Goal: Information Seeking & Learning: Learn about a topic

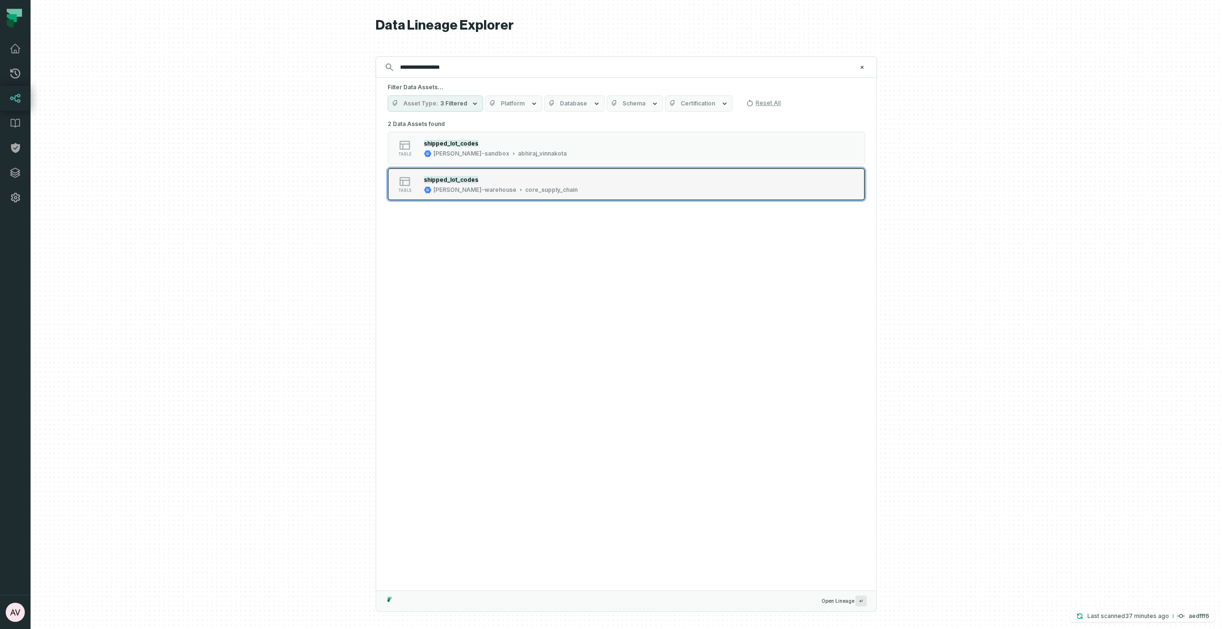
type input "**********"
click at [525, 187] on div "core_supply_chain" at bounding box center [551, 190] width 53 height 8
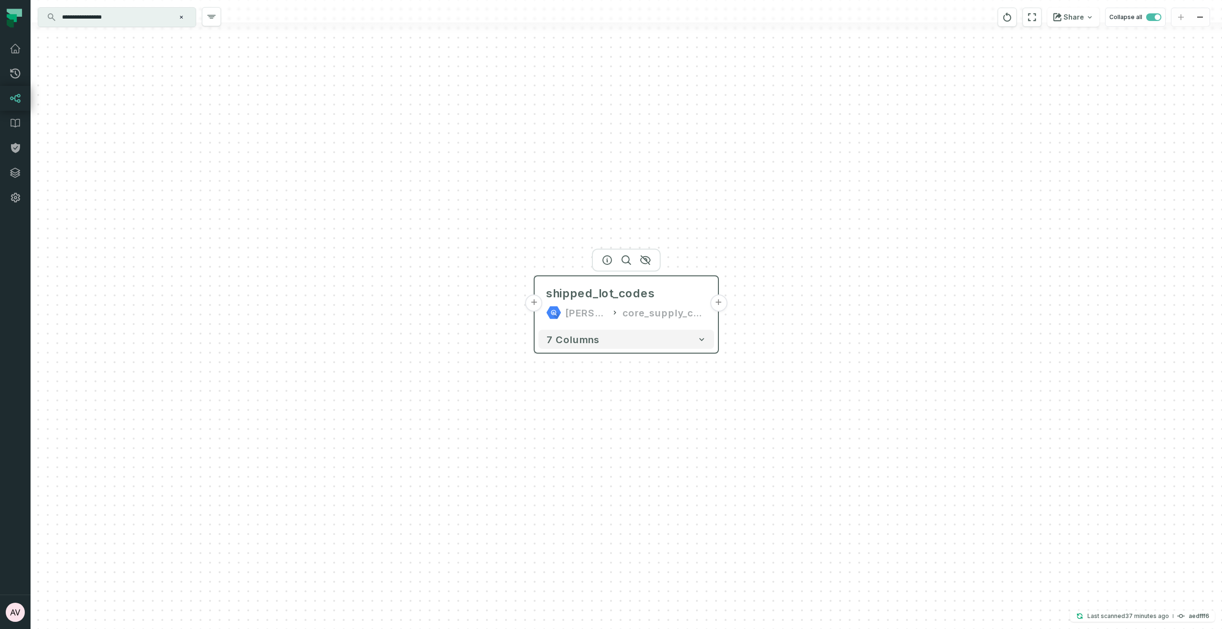
click at [529, 306] on button "+" at bounding box center [534, 303] width 17 height 17
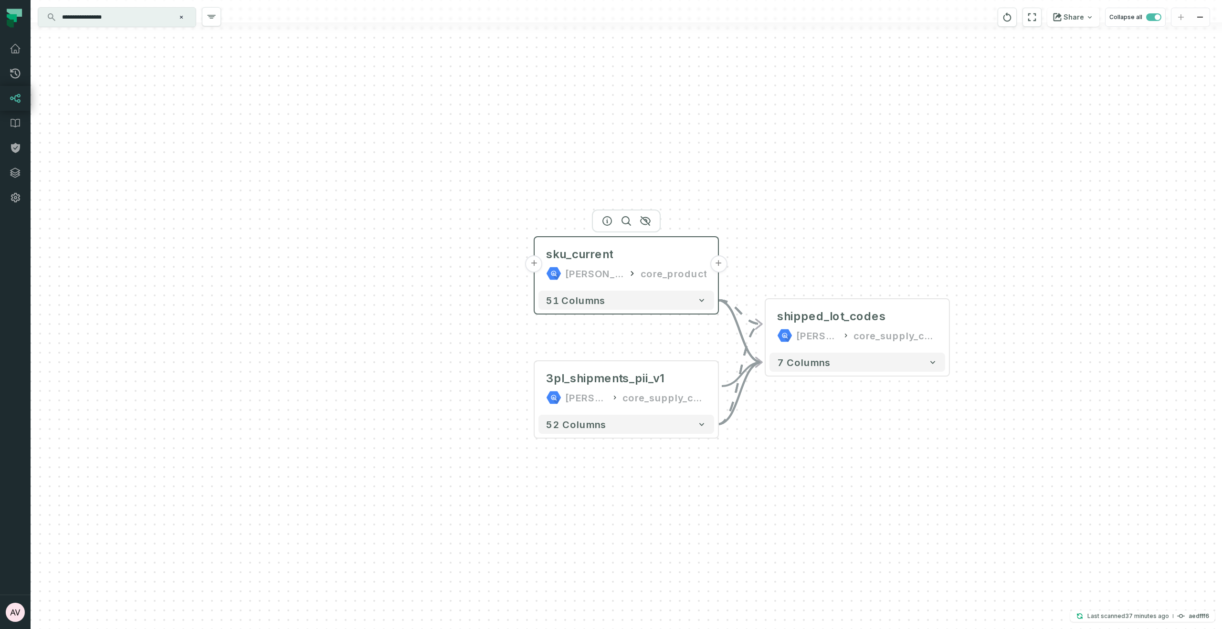
click at [536, 262] on button "+" at bounding box center [534, 263] width 17 height 17
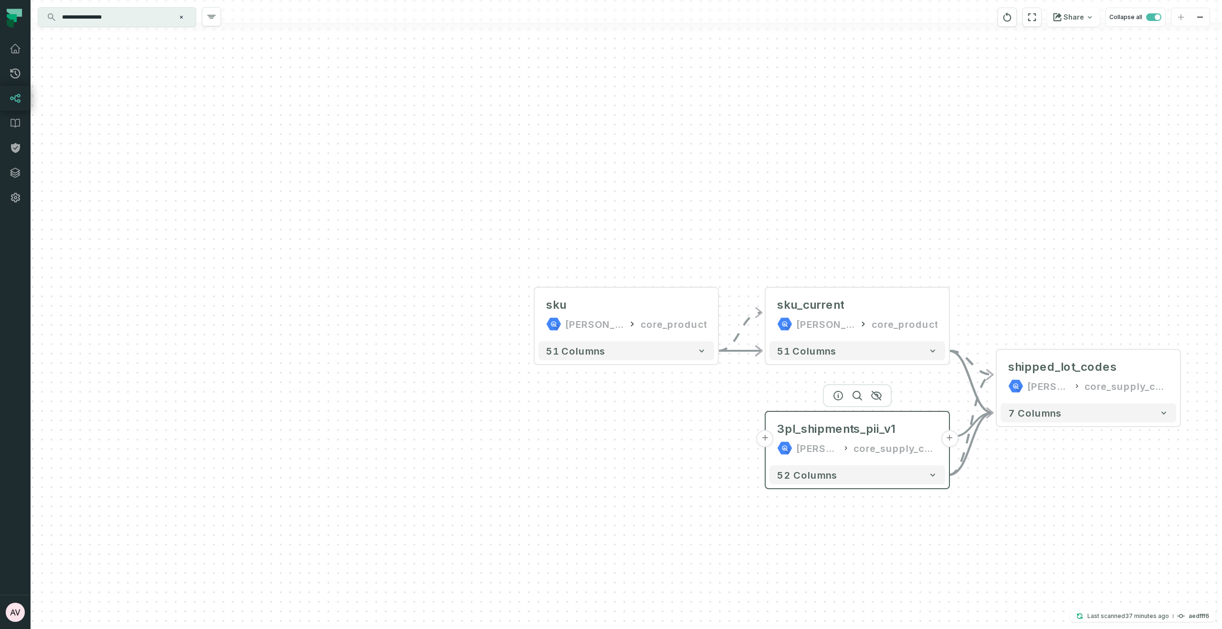
click at [764, 446] on button "+" at bounding box center [765, 438] width 17 height 17
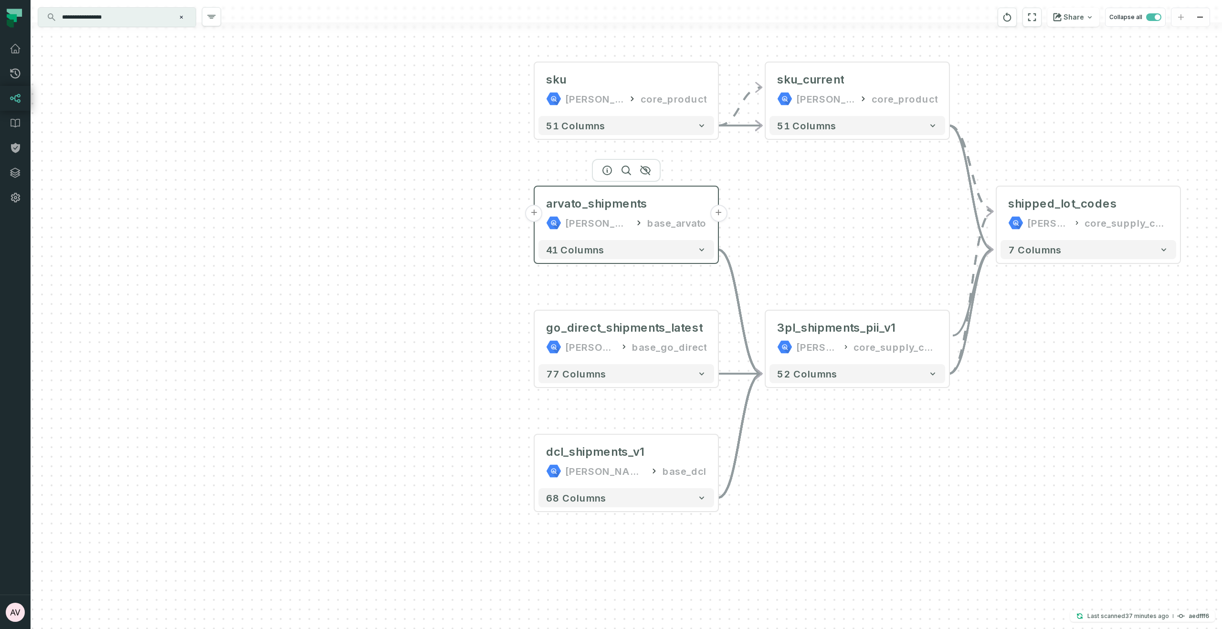
click at [715, 218] on button "+" at bounding box center [718, 213] width 17 height 17
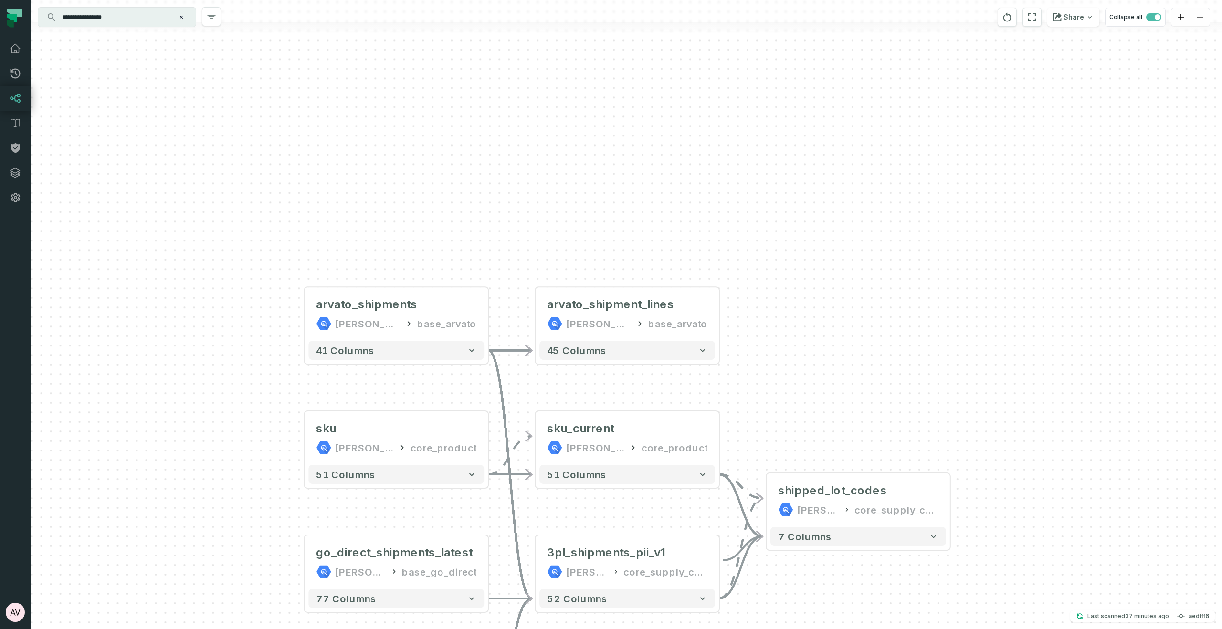
drag, startPoint x: 791, startPoint y: 381, endPoint x: 710, endPoint y: 69, distance: 321.9
click at [710, 69] on div "- arvato_shipment_lines [PERSON_NAME]-warehouse base_arvato + 45 columns + arva…" at bounding box center [627, 314] width 1192 height 629
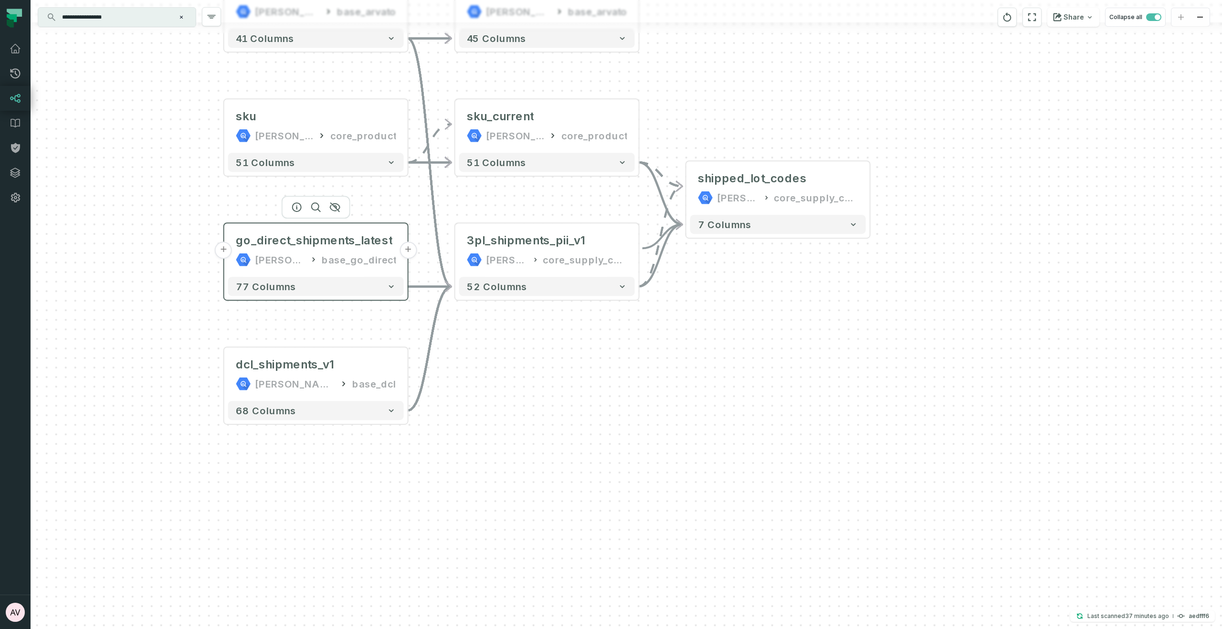
click at [412, 246] on button "+" at bounding box center [408, 250] width 17 height 17
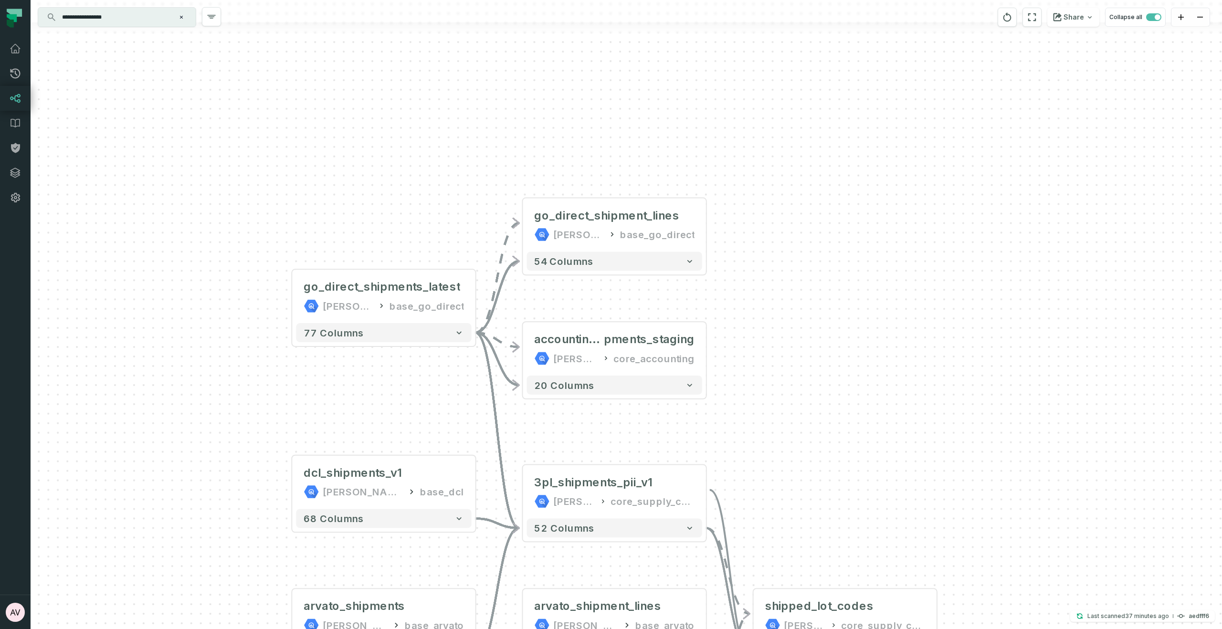
drag, startPoint x: 756, startPoint y: 356, endPoint x: 715, endPoint y: 187, distance: 174.4
click at [715, 187] on div "+ accounting_shi pments_staging [PERSON_NAME]-warehouse core_accounting + 20 co…" at bounding box center [627, 314] width 1192 height 629
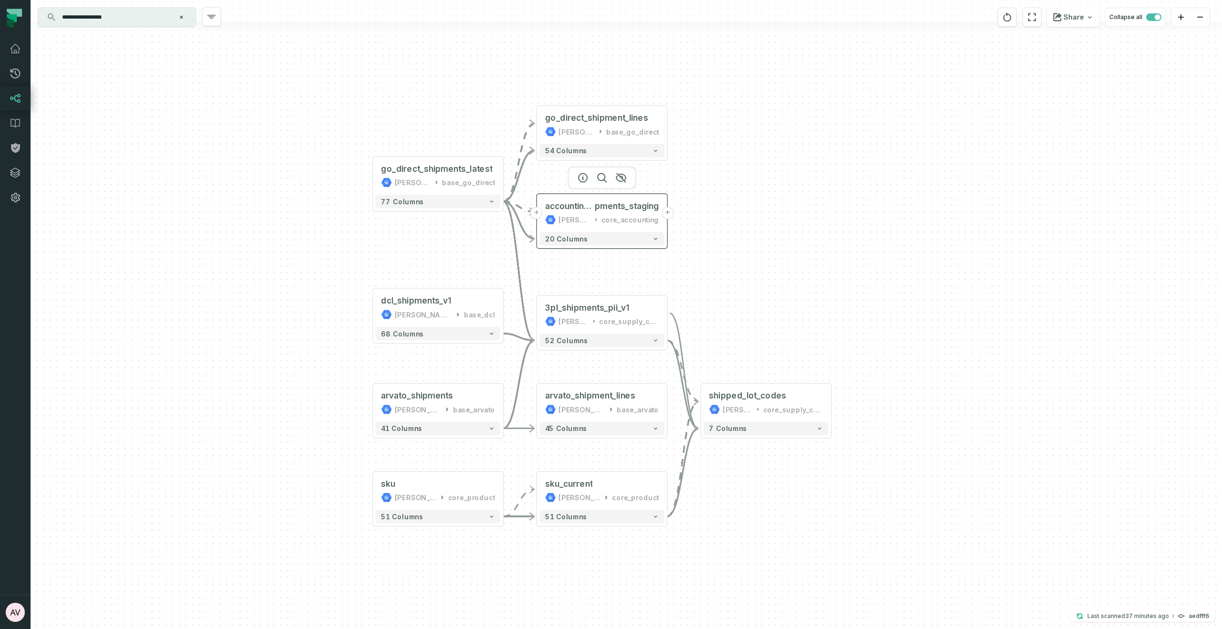
drag, startPoint x: 679, startPoint y: 319, endPoint x: 663, endPoint y: 204, distance: 116.2
click at [663, 204] on div "accounting_shi pments_staging [PERSON_NAME]-warehouse core_accounting" at bounding box center [602, 213] width 125 height 32
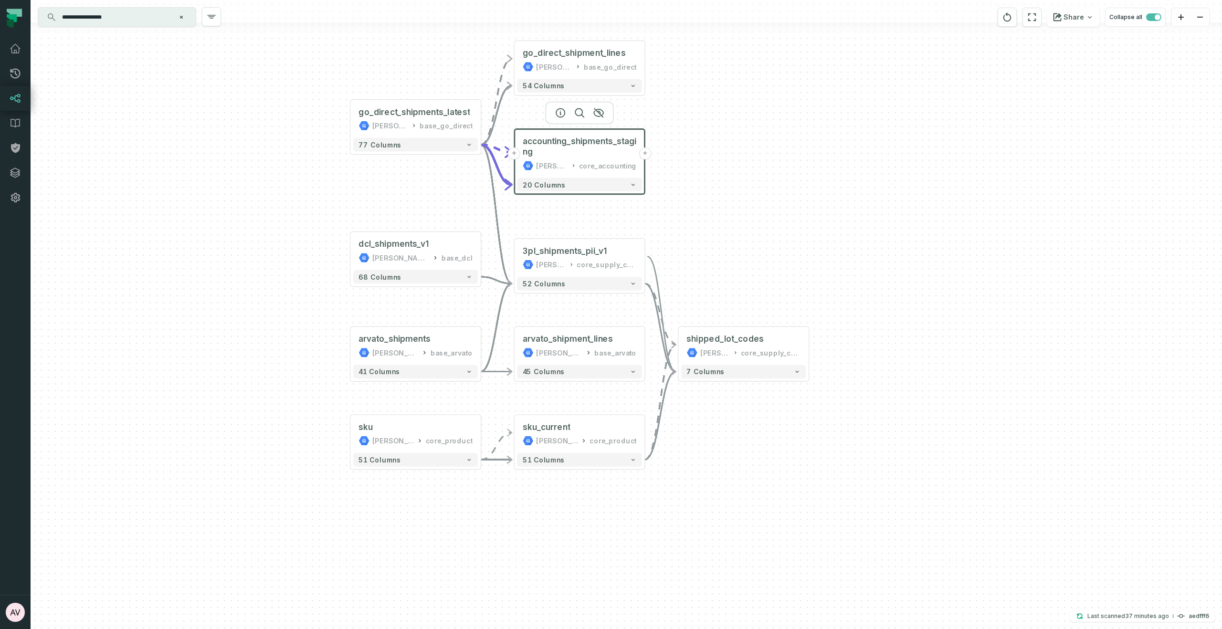
drag, startPoint x: 735, startPoint y: 245, endPoint x: 712, endPoint y: 181, distance: 68.2
click at [712, 181] on div "+ accounting_shipments_staging [PERSON_NAME]-warehouse core_accounting + 20 col…" at bounding box center [627, 314] width 1192 height 629
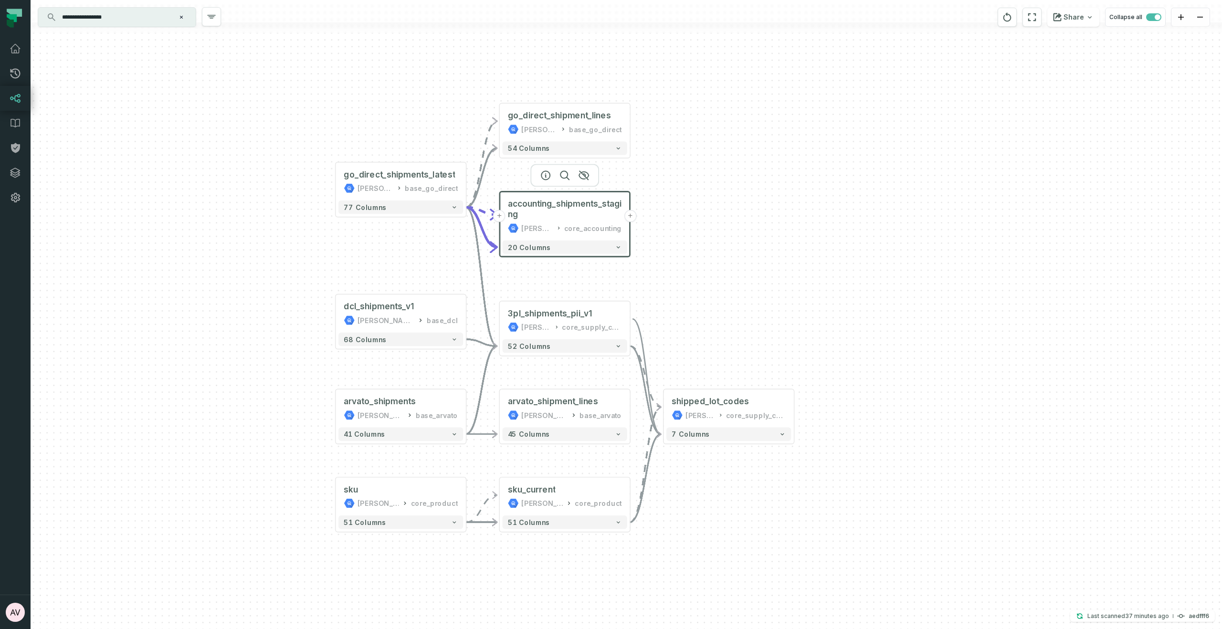
drag, startPoint x: 703, startPoint y: 228, endPoint x: 690, endPoint y: 236, distance: 15.9
click at [697, 242] on div "+ accounting_shipments_staging [PERSON_NAME]-warehouse core_accounting + 20 col…" at bounding box center [627, 314] width 1192 height 629
click at [676, 235] on div "+ accounting_shipments_staging [PERSON_NAME]-warehouse core_accounting + 20 col…" at bounding box center [627, 314] width 1192 height 629
drag, startPoint x: 630, startPoint y: 407, endPoint x: 624, endPoint y: 491, distance: 83.7
click at [0, 0] on button "+" at bounding box center [0, 0] width 0 height 0
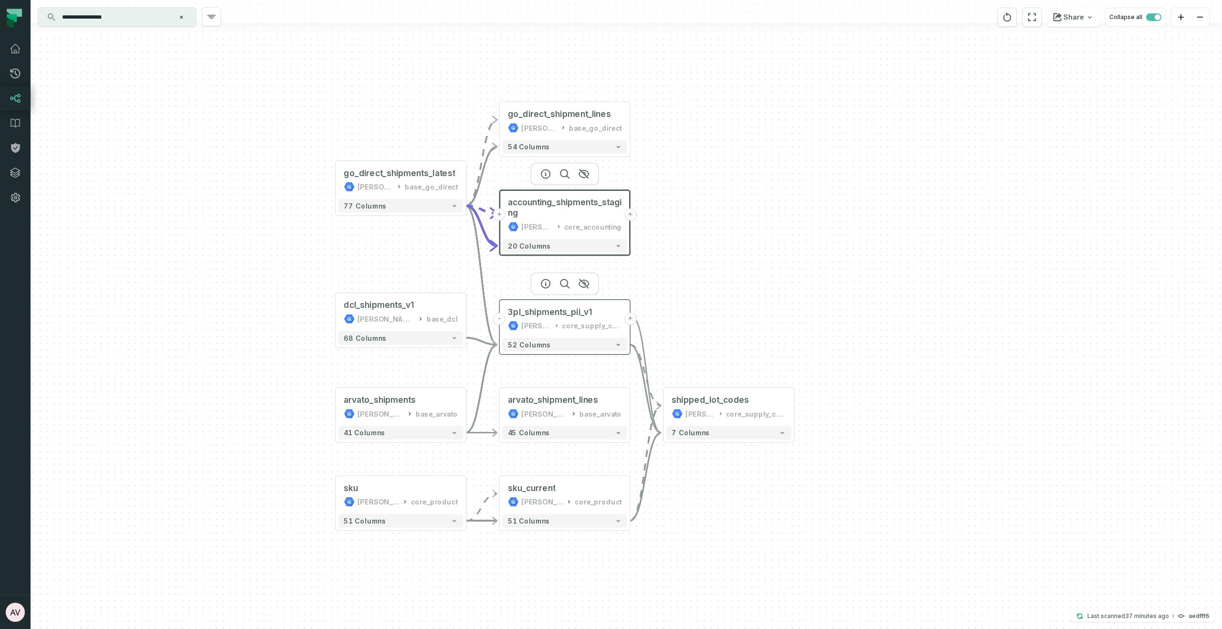
click at [630, 318] on button "+" at bounding box center [630, 319] width 12 height 12
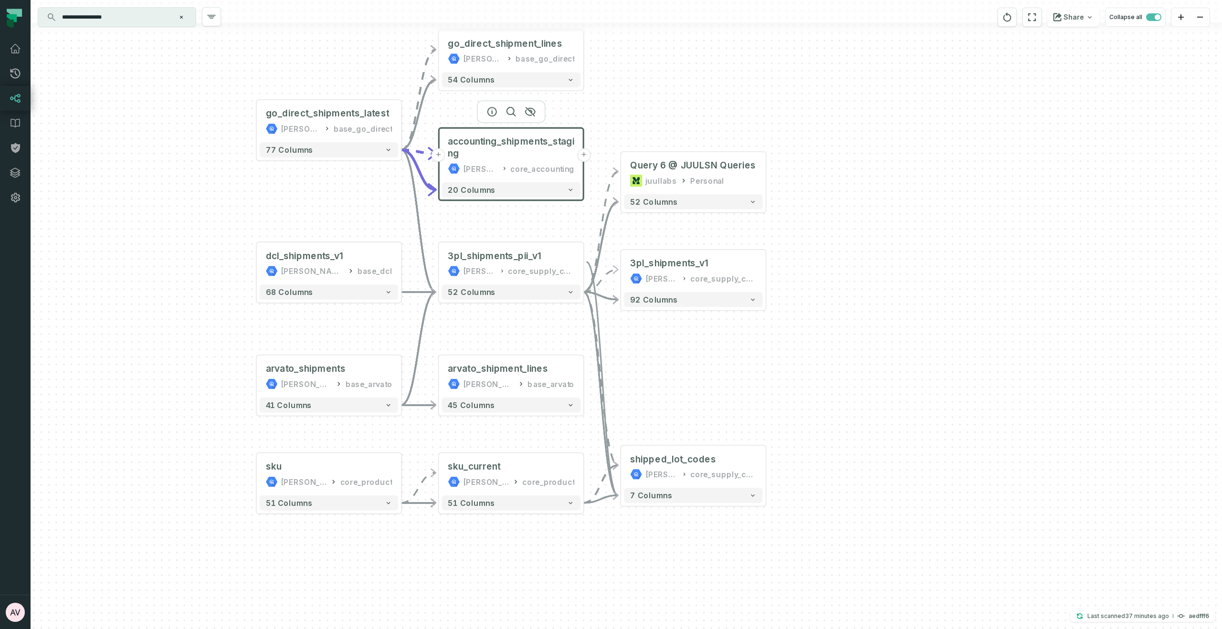
drag, startPoint x: 792, startPoint y: 447, endPoint x: 777, endPoint y: 368, distance: 80.8
click at [777, 368] on div "... 3pl_shipments_v1 [PERSON_NAME]-warehouse core_supply_chain ... 92 columns .…" at bounding box center [627, 314] width 1192 height 629
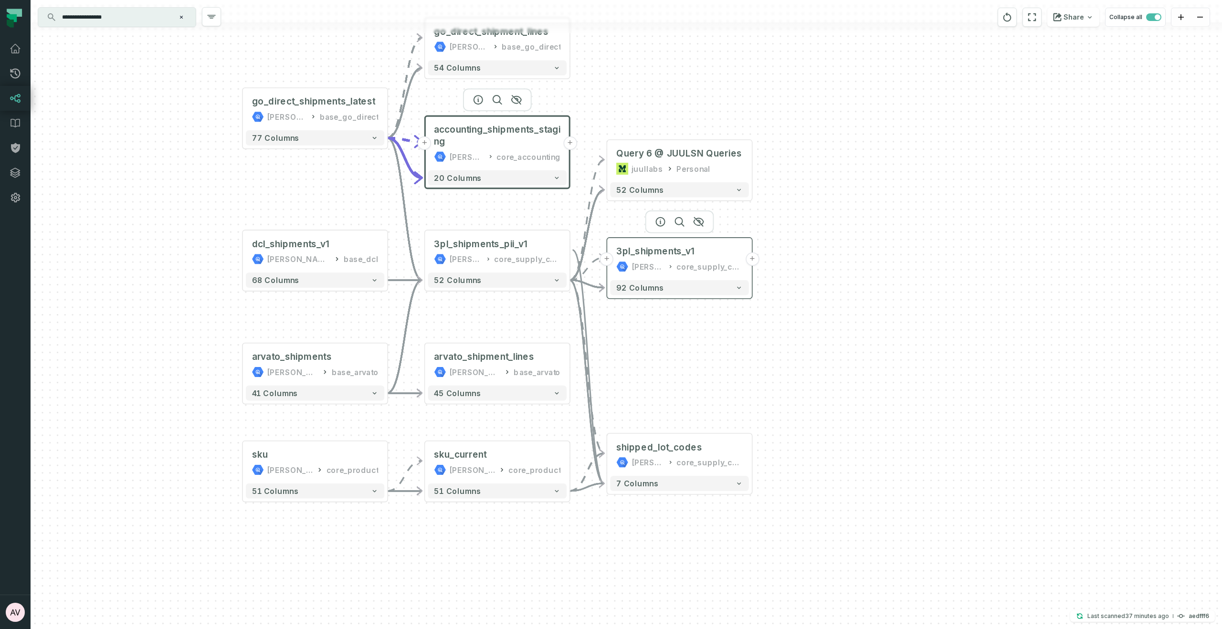
click at [751, 260] on button "+" at bounding box center [752, 259] width 13 height 13
click at [753, 259] on button "+" at bounding box center [752, 259] width 13 height 13
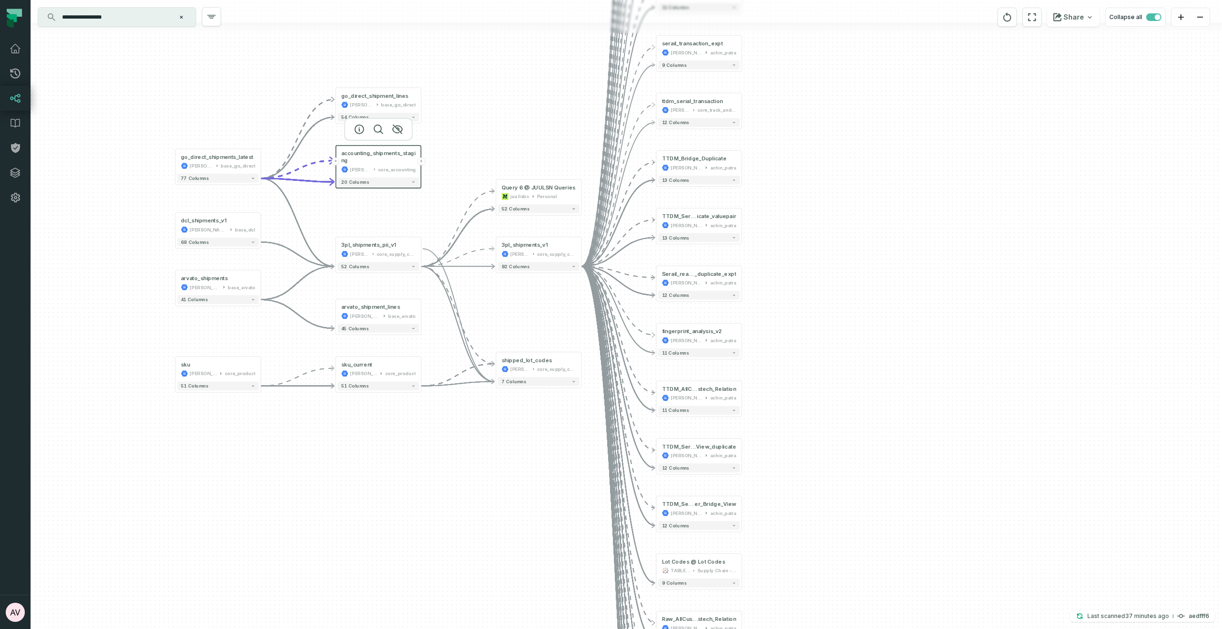
click at [585, 250] on div "- Raw_DCL_Customer [PERSON_NAME]-sandbox achin_patra 10 columns + Raw_AllCustom…" at bounding box center [627, 314] width 1192 height 629
click at [581, 249] on button "-" at bounding box center [582, 250] width 8 height 8
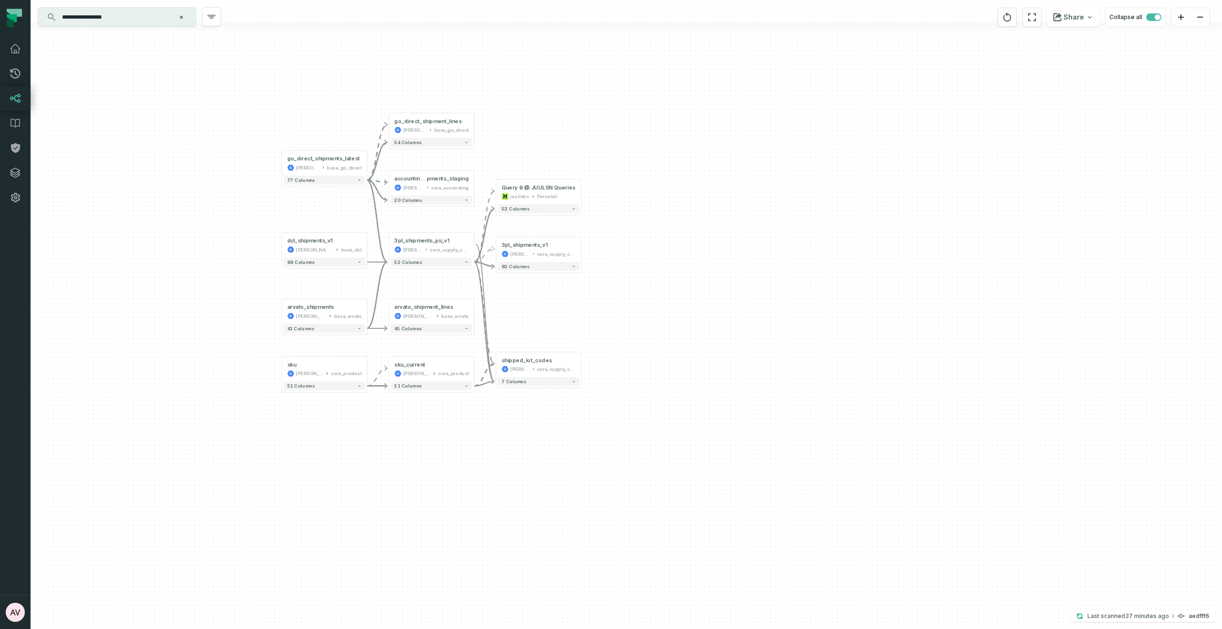
click at [475, 315] on div "+ 3pl_shipments_v1 [PERSON_NAME]-warehouse core_supply_chain + 92 columns - Que…" at bounding box center [627, 314] width 1192 height 629
click at [475, 313] on button "+" at bounding box center [474, 311] width 8 height 8
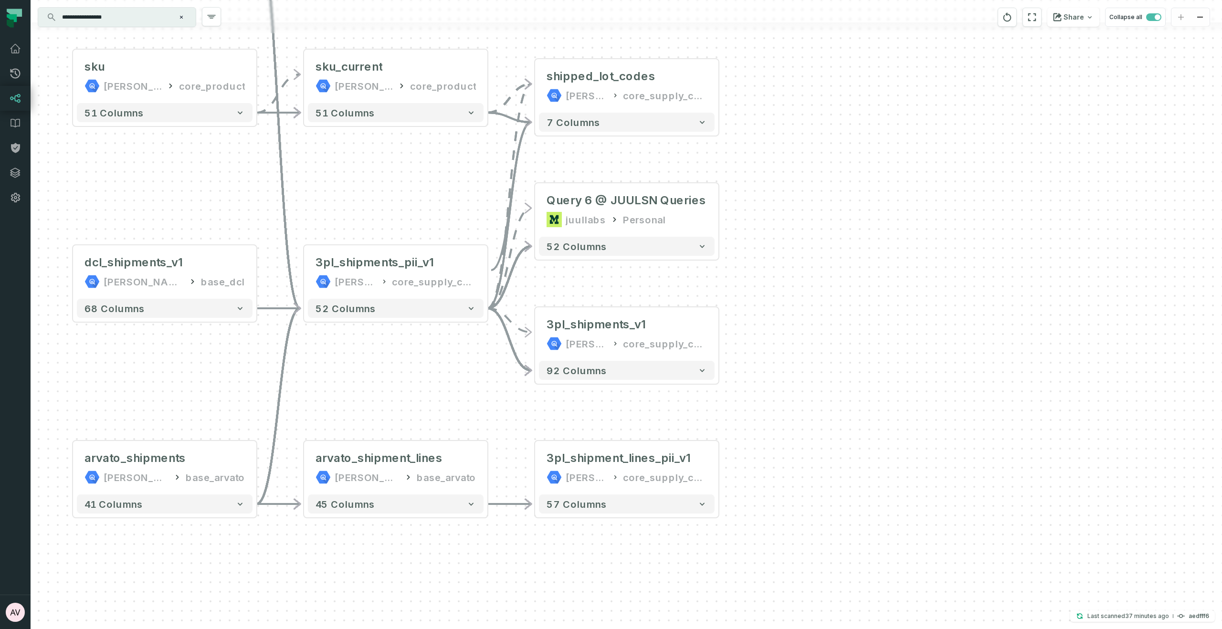
drag, startPoint x: 458, startPoint y: 250, endPoint x: 459, endPoint y: 400, distance: 149.9
click at [459, 400] on div "+ 3pl_shipment_lines_pii_v1 [PERSON_NAME]-warehouse core_supply_chain_pii + 57 …" at bounding box center [627, 314] width 1192 height 629
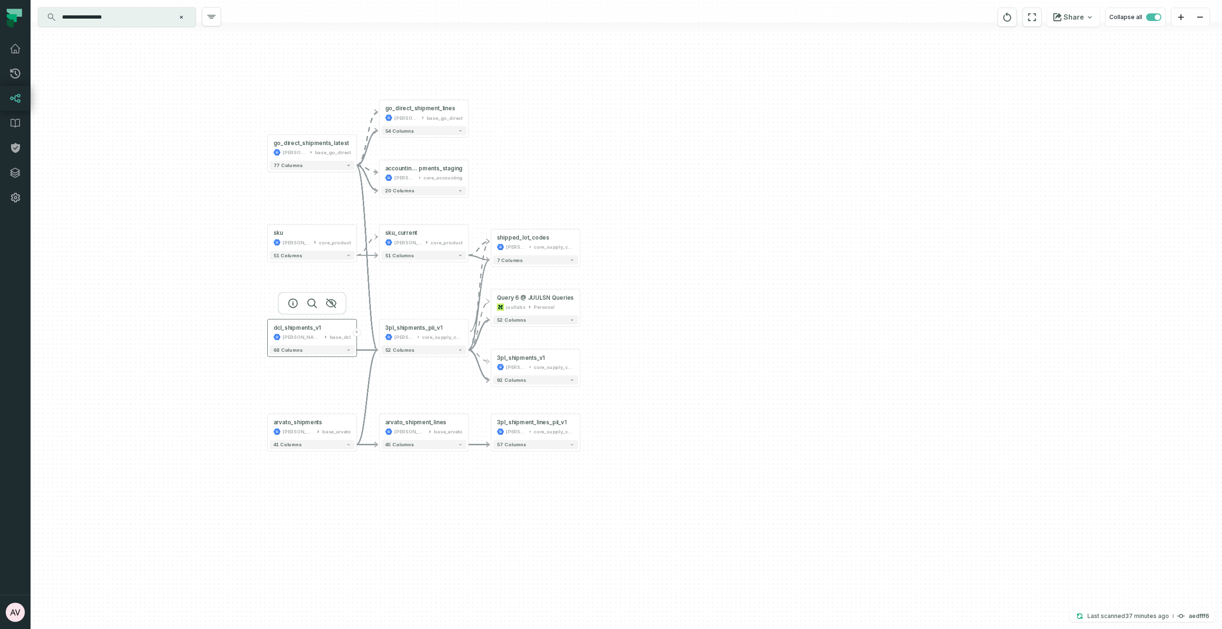
click at [357, 332] on button "+" at bounding box center [357, 332] width 8 height 8
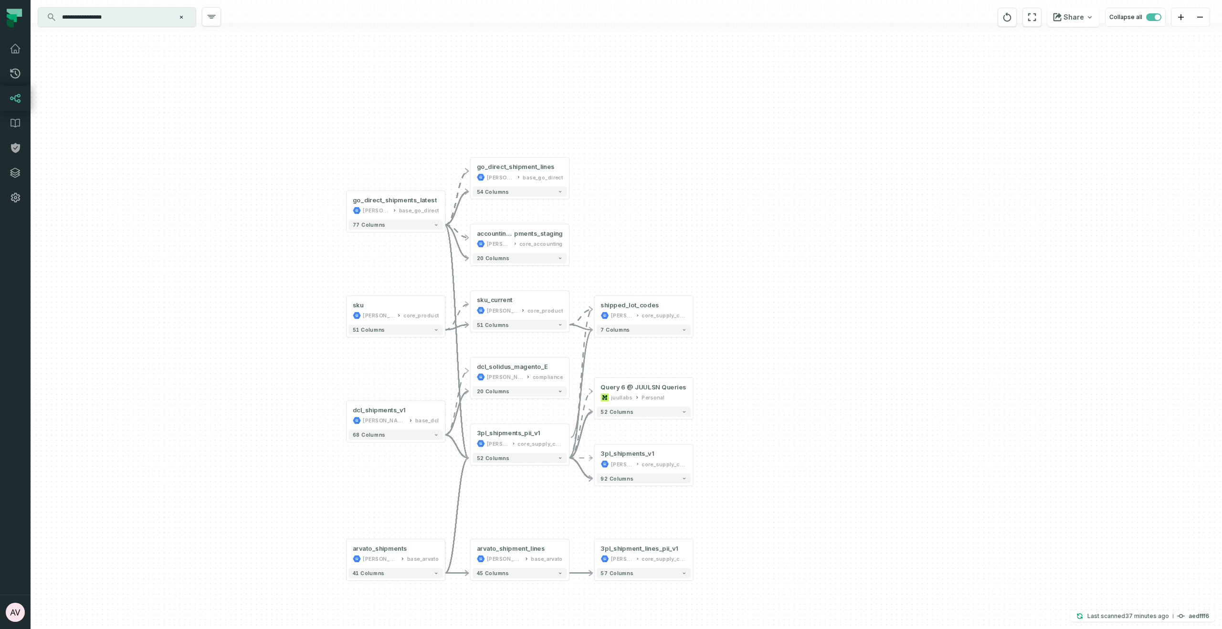
drag, startPoint x: 432, startPoint y: 328, endPoint x: 414, endPoint y: 377, distance: 52.1
click at [414, 377] on div "+ dcl_solidus_magento_E [PERSON_NAME]-sandbox compliance 20 columns + 3pl_shipm…" at bounding box center [627, 314] width 1192 height 629
click at [555, 381] on div "dcl_solidus_magento_E [PERSON_NAME]-sandbox compliance" at bounding box center [520, 371] width 94 height 25
click at [554, 303] on icon at bounding box center [556, 301] width 4 height 4
click at [539, 306] on div "sku_current [PERSON_NAME]-warehouse core_product" at bounding box center [520, 305] width 94 height 25
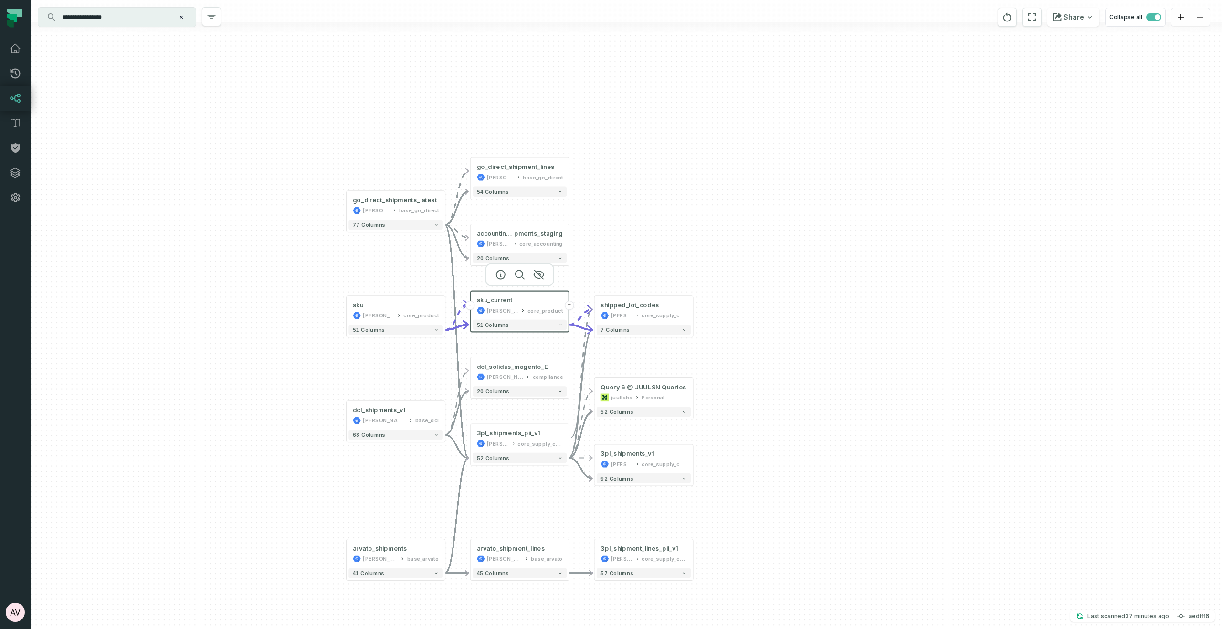
click at [346, 314] on div "+ dcl_solidus_magento_E [PERSON_NAME]-sandbox compliance 20 columns + 3pl_shipm…" at bounding box center [627, 314] width 1192 height 629
click at [347, 311] on button "+" at bounding box center [346, 310] width 9 height 9
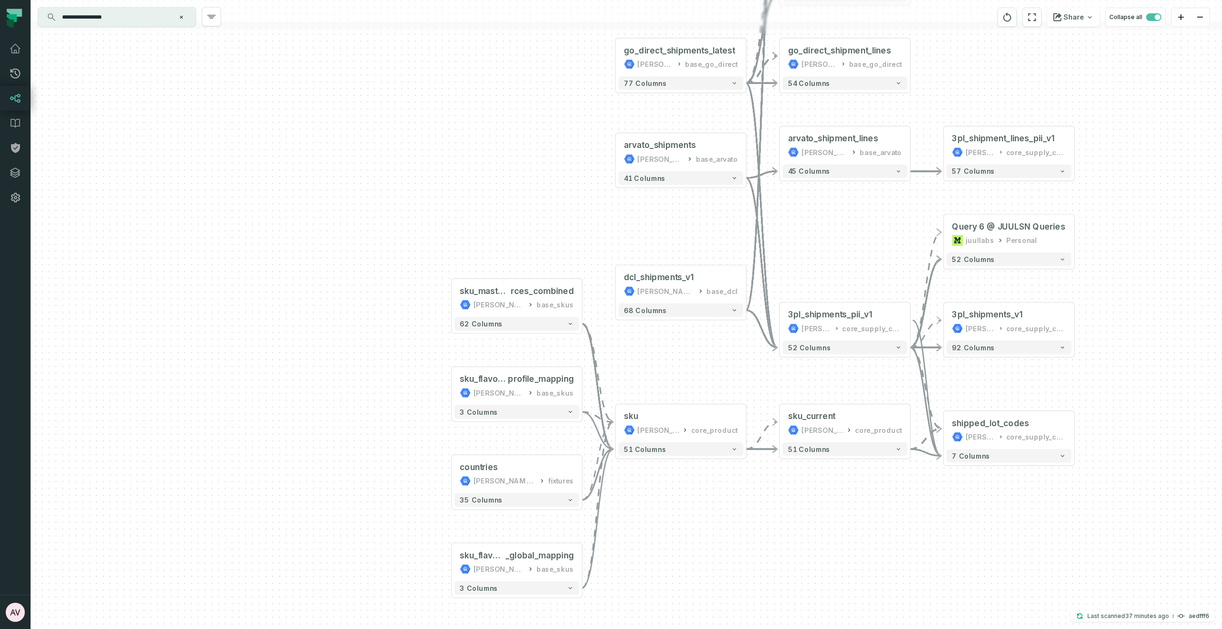
drag, startPoint x: 783, startPoint y: 325, endPoint x: 642, endPoint y: 391, distance: 155.9
click at [643, 391] on div "+ sku_master_sou rces_combined [PERSON_NAME]-warehouse base_skus - 62 columns +…" at bounding box center [627, 314] width 1192 height 629
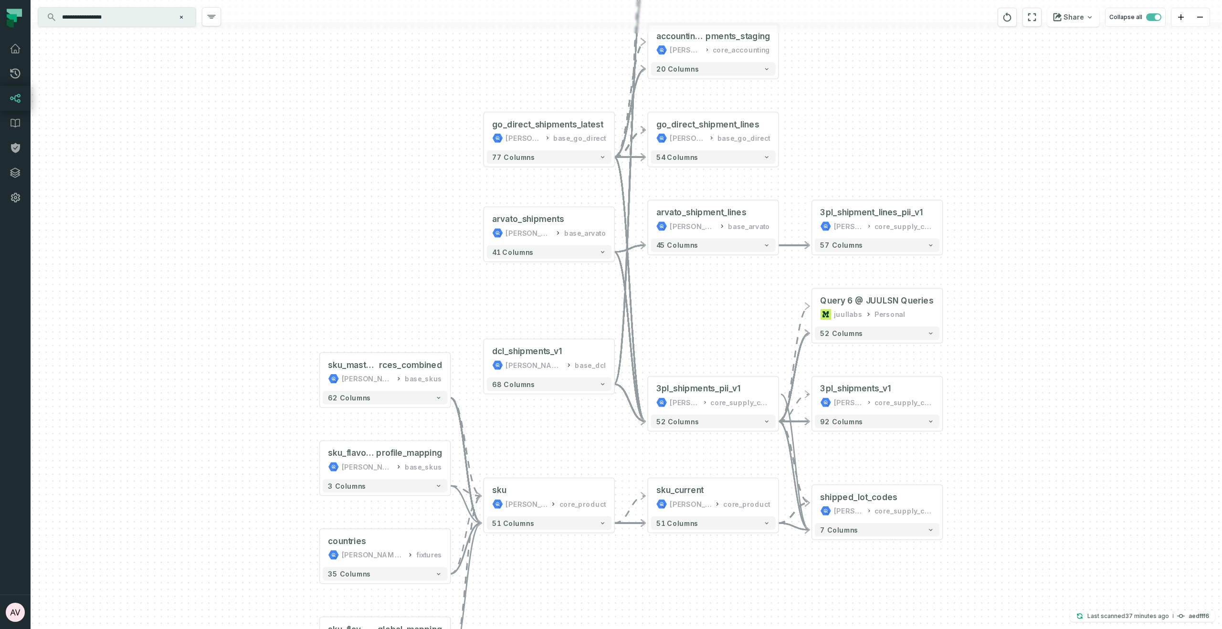
drag, startPoint x: 594, startPoint y: 231, endPoint x: 477, endPoint y: 334, distance: 155.9
click at [472, 304] on div "+ sku_master_sou rces_combined [PERSON_NAME]-warehouse base_skus - 62 columns +…" at bounding box center [627, 314] width 1192 height 629
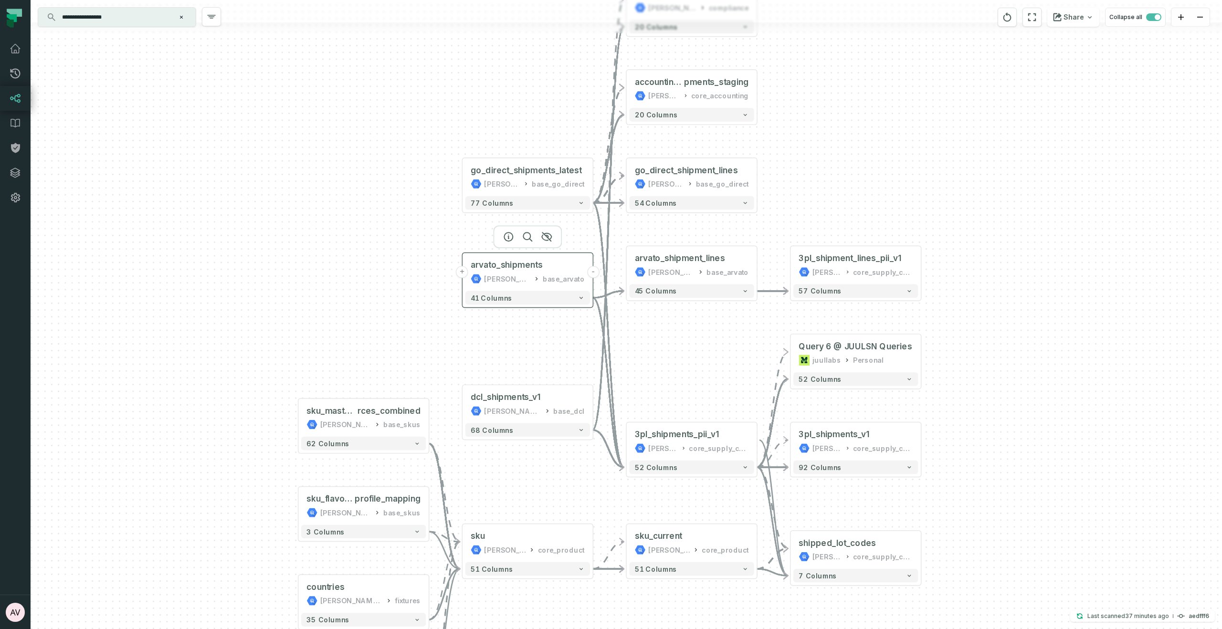
drag, startPoint x: 530, startPoint y: 235, endPoint x: 470, endPoint y: 307, distance: 93.5
click at [496, 285] on div "[PERSON_NAME]-warehouse" at bounding box center [507, 279] width 46 height 11
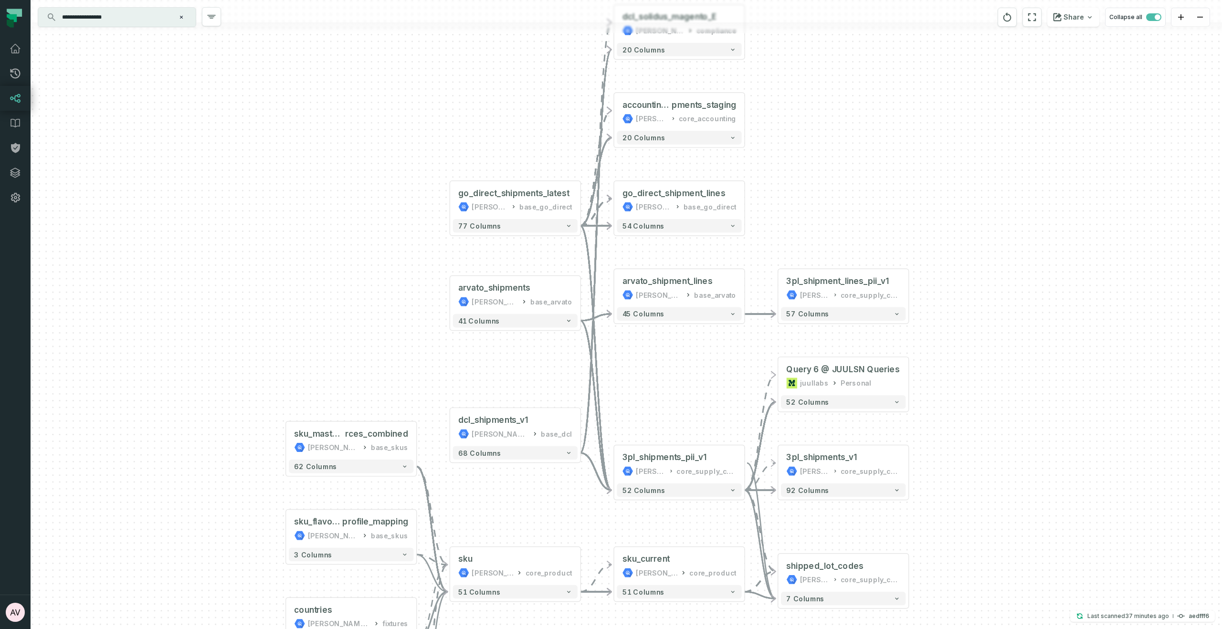
drag, startPoint x: 738, startPoint y: 421, endPoint x: 715, endPoint y: 317, distance: 106.1
click at [714, 317] on div "+ sku_master_sou rces_combined [PERSON_NAME]-warehouse base_skus - 62 columns +…" at bounding box center [627, 314] width 1192 height 629
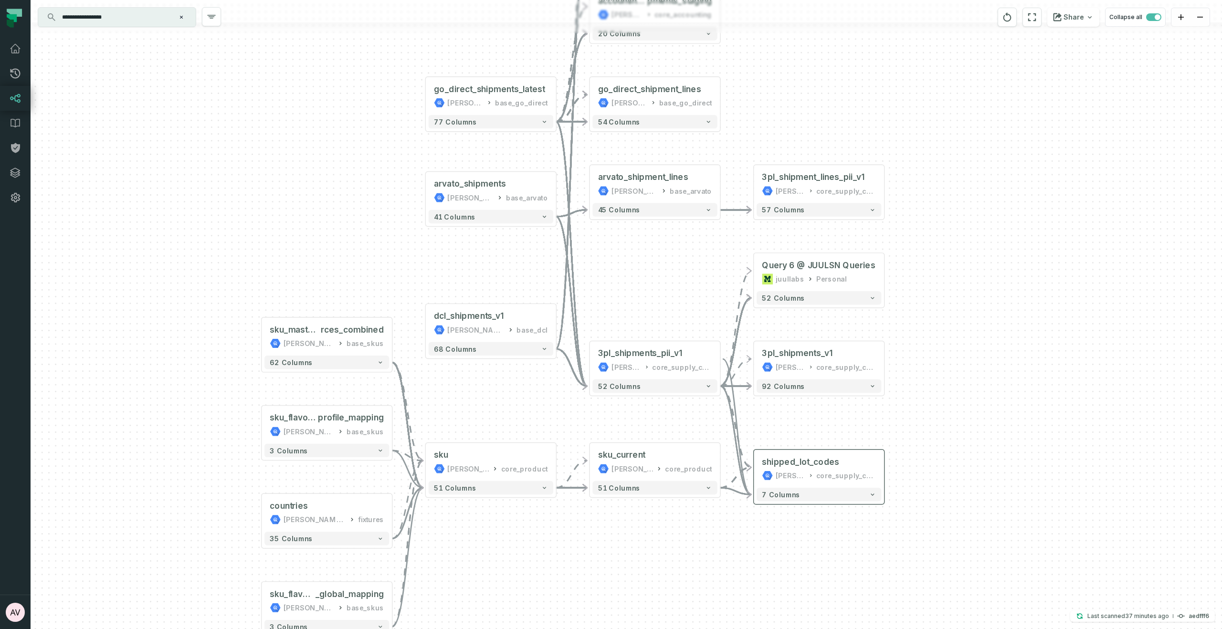
click at [797, 486] on div "7 columns" at bounding box center [819, 494] width 130 height 19
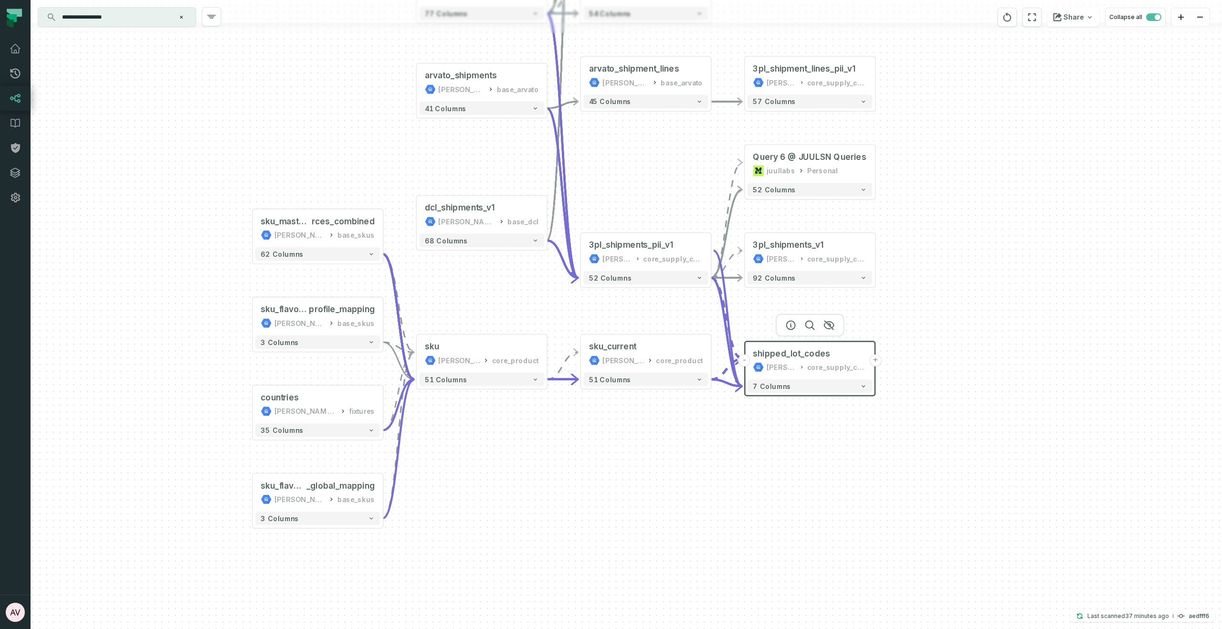
drag, startPoint x: 464, startPoint y: 604, endPoint x: 433, endPoint y: 496, distance: 113.1
click at [455, 491] on div "+ sku_master_sou rces_combined [PERSON_NAME]-warehouse base_skus - 62 columns +…" at bounding box center [627, 314] width 1192 height 629
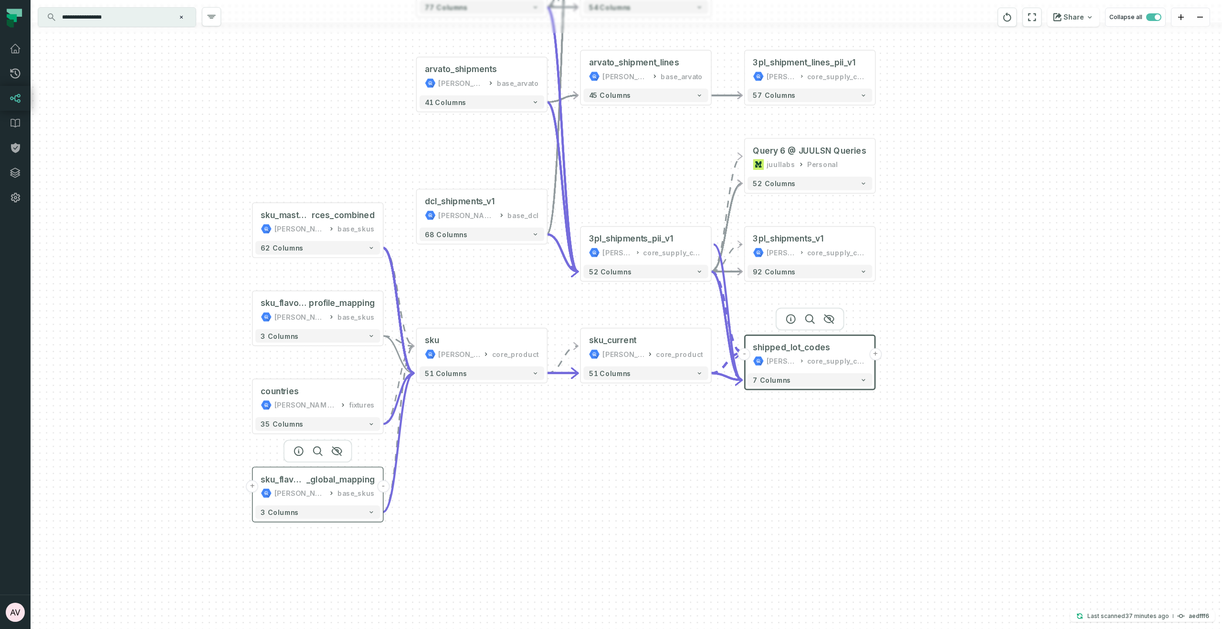
click at [251, 487] on button "+" at bounding box center [252, 486] width 12 height 12
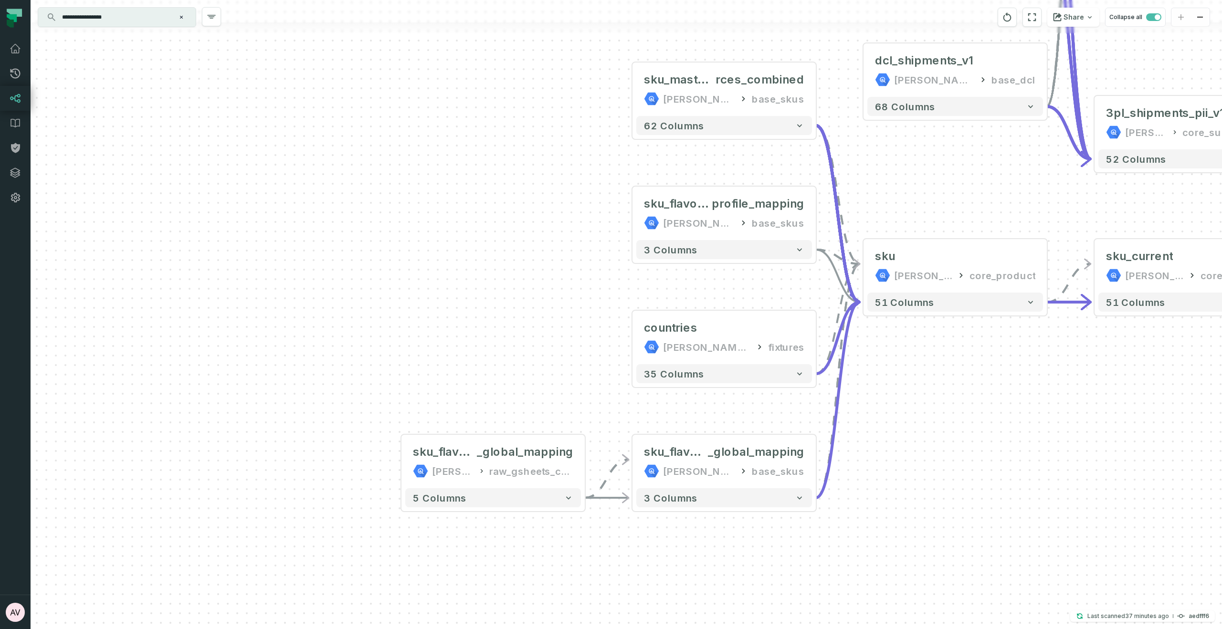
drag, startPoint x: 542, startPoint y: 190, endPoint x: 507, endPoint y: 350, distance: 163.7
click at [407, 337] on div "sku_flavor_to_flavor _global_mapping [PERSON_NAME]-warehouse raw_gsheets_commer…" at bounding box center [627, 314] width 1192 height 629
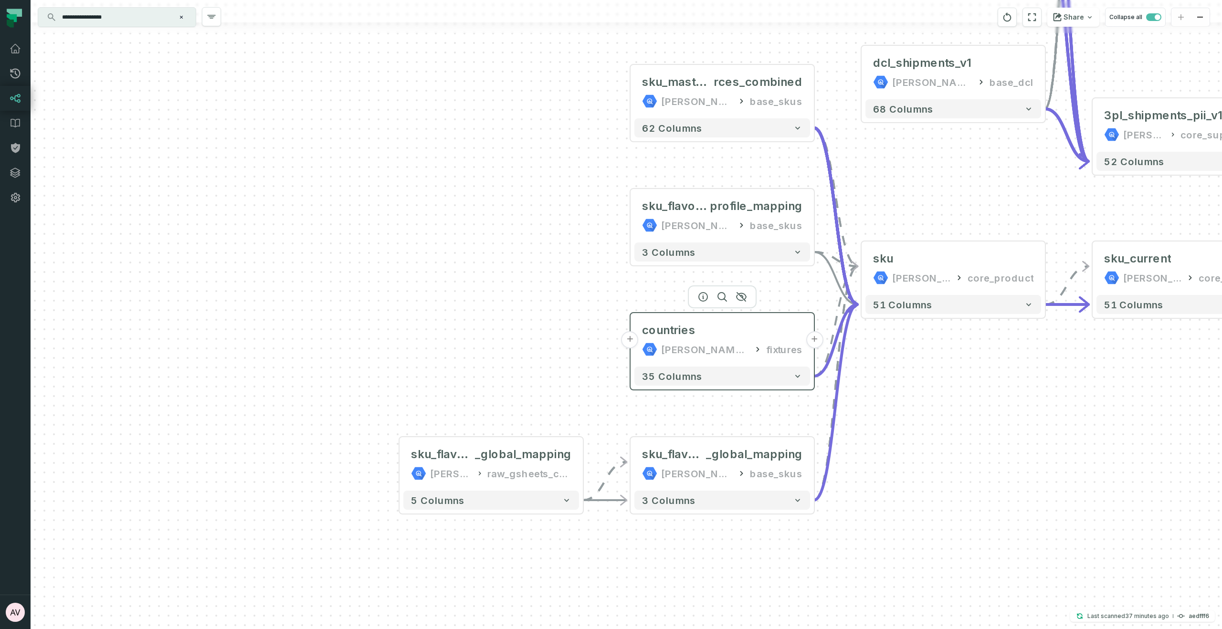
click at [629, 341] on button "+" at bounding box center [630, 339] width 17 height 17
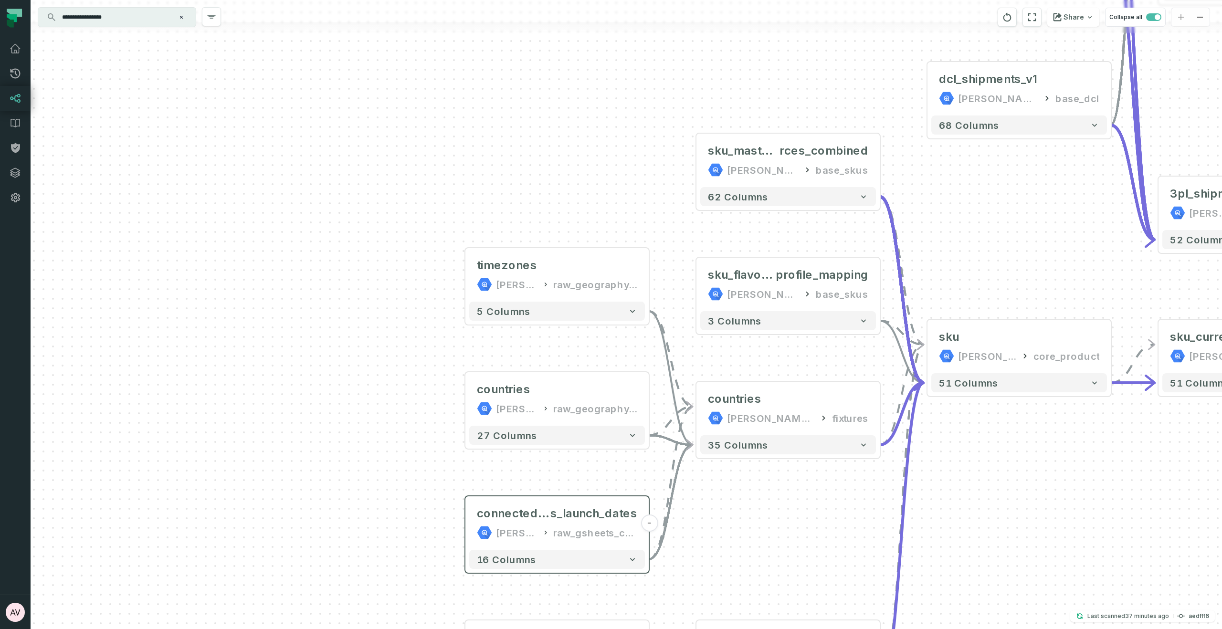
drag, startPoint x: 869, startPoint y: 437, endPoint x: 546, endPoint y: 533, distance: 337.1
click at [801, 494] on div "timezones [PERSON_NAME]-warehouse raw_geography_details + 5 columns countries […" at bounding box center [627, 314] width 1192 height 629
click at [698, 283] on button "+" at bounding box center [695, 284] width 17 height 17
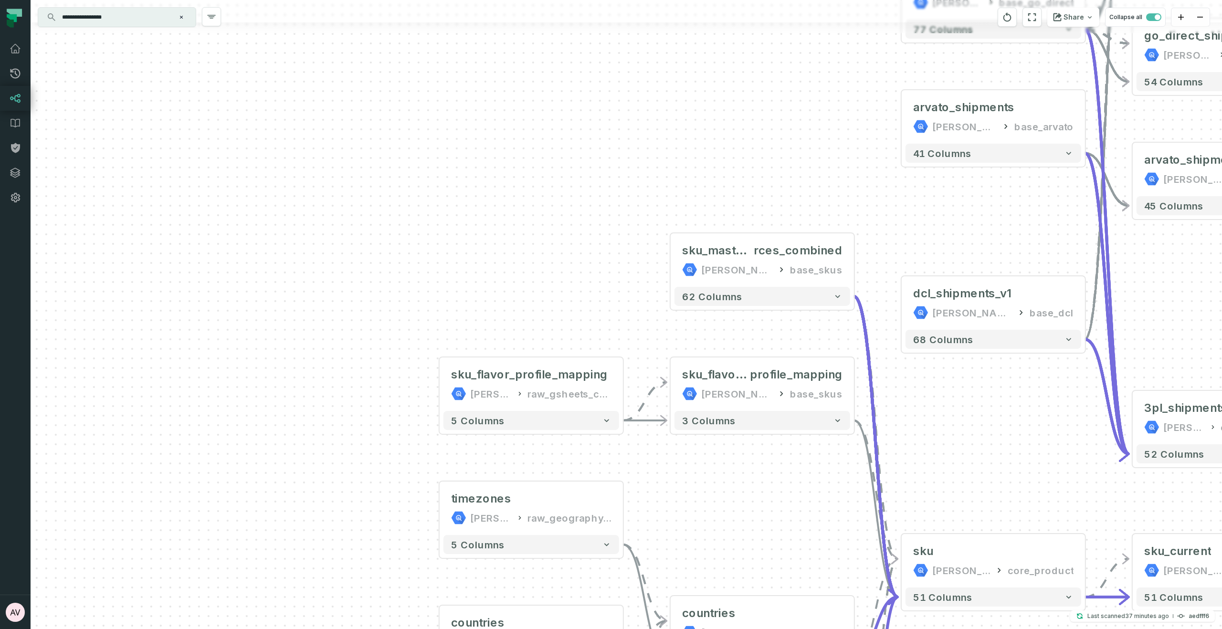
drag, startPoint x: 847, startPoint y: 409, endPoint x: 692, endPoint y: 491, distance: 175.8
click at [692, 491] on div "sku_flavor_profile_mapping [PERSON_NAME]-warehouse raw_gsheets_commercial - 5 c…" at bounding box center [627, 314] width 1192 height 629
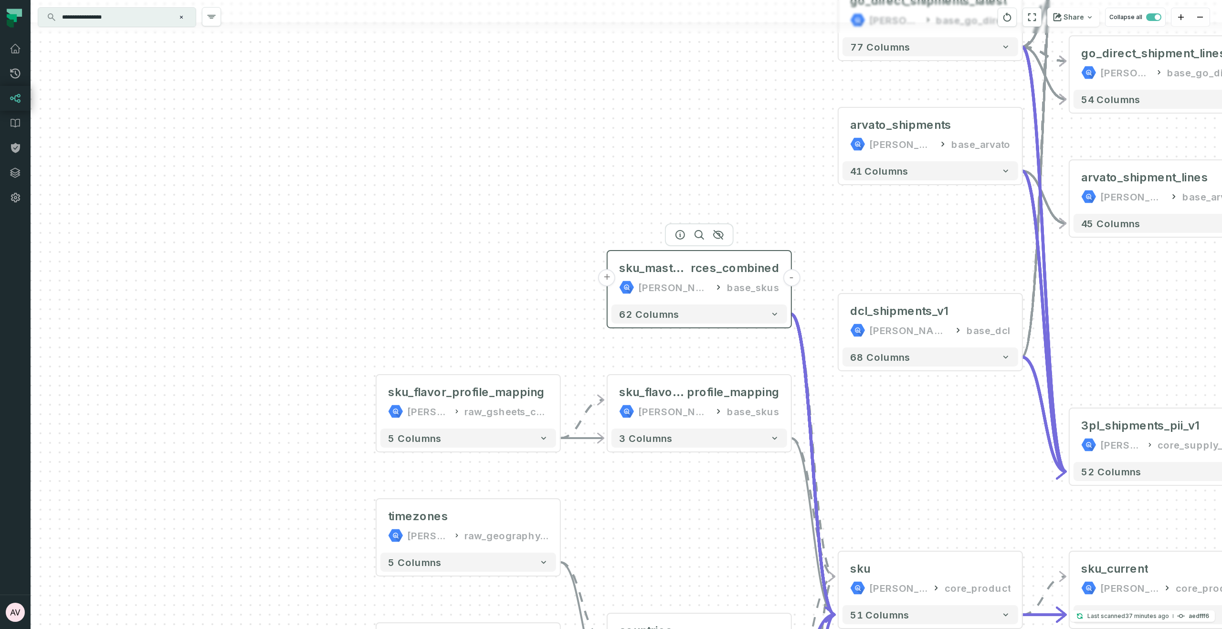
click at [606, 279] on button "+" at bounding box center [607, 277] width 17 height 17
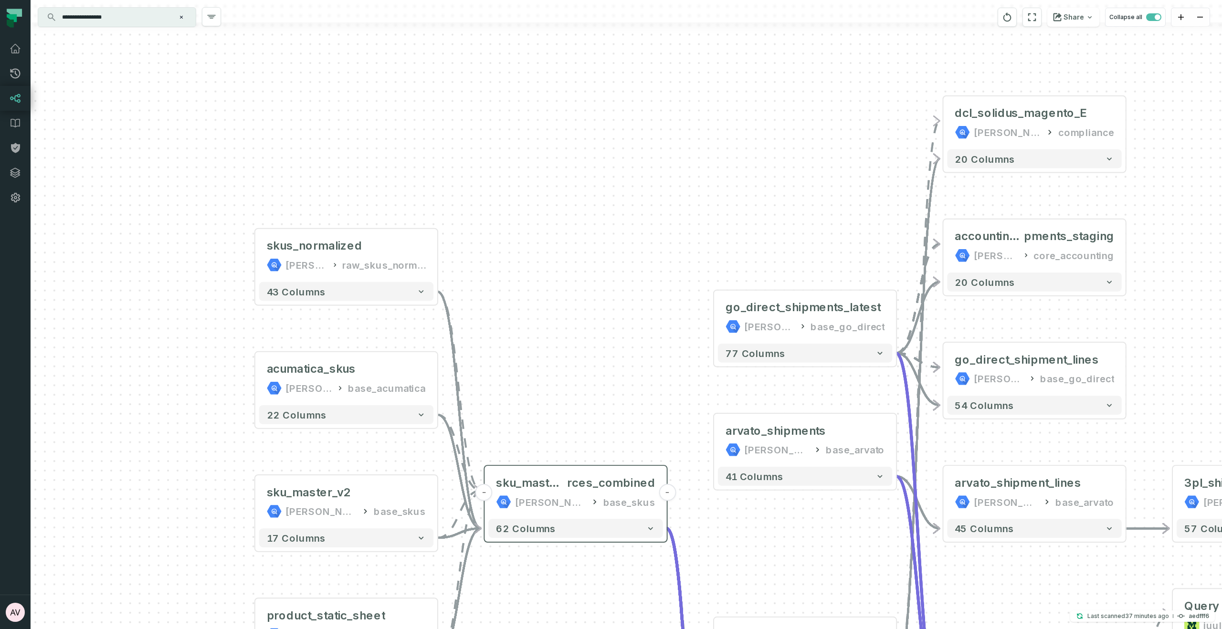
drag, startPoint x: 715, startPoint y: 463, endPoint x: 541, endPoint y: 508, distance: 180.2
click at [541, 508] on div "skus_normalized [PERSON_NAME]-warehouse raw_skus_normalized - 43 columns + acum…" at bounding box center [627, 314] width 1192 height 629
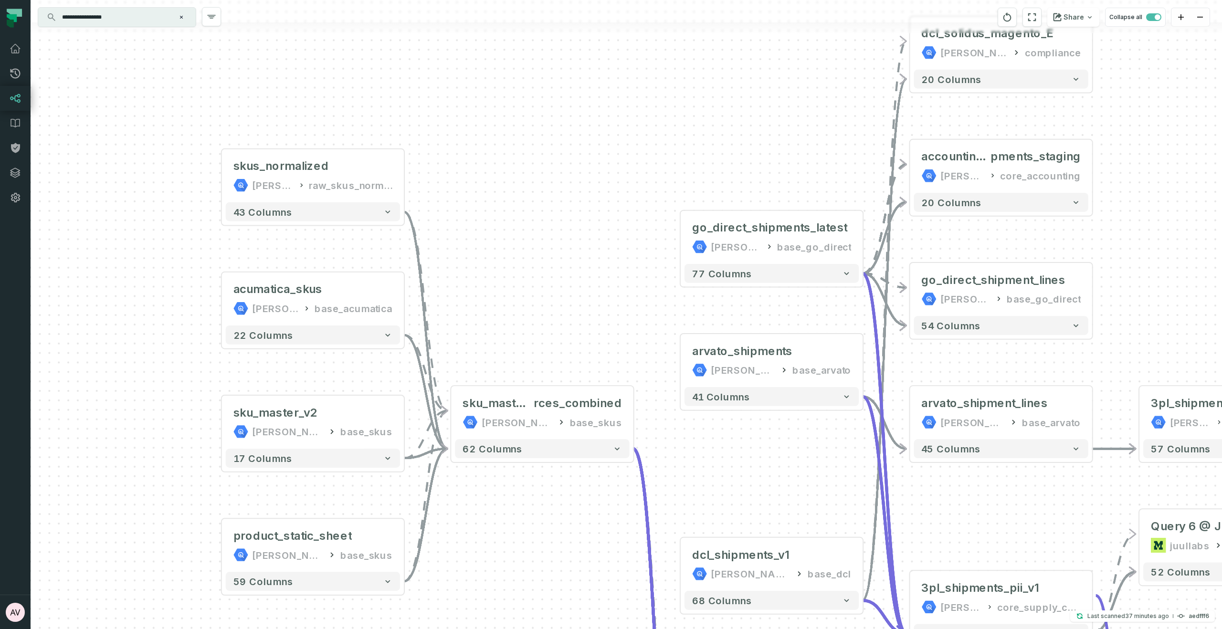
drag, startPoint x: 558, startPoint y: 343, endPoint x: 526, endPoint y: 296, distance: 57.1
click at [524, 279] on div "skus_normalized [PERSON_NAME]-warehouse raw_skus_normalized - 43 columns + acum…" at bounding box center [627, 314] width 1192 height 629
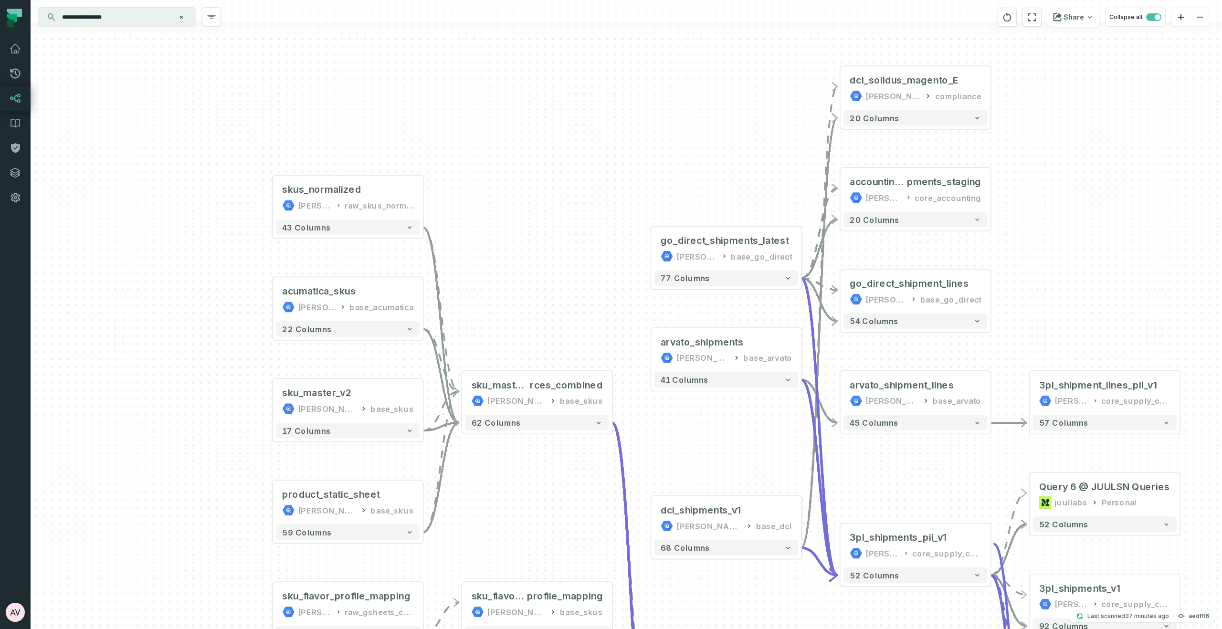
drag, startPoint x: 533, startPoint y: 360, endPoint x: 483, endPoint y: 276, distance: 97.4
click at [484, 276] on div "skus_normalized [PERSON_NAME]-warehouse raw_skus_normalized - 43 columns + acum…" at bounding box center [627, 314] width 1192 height 629
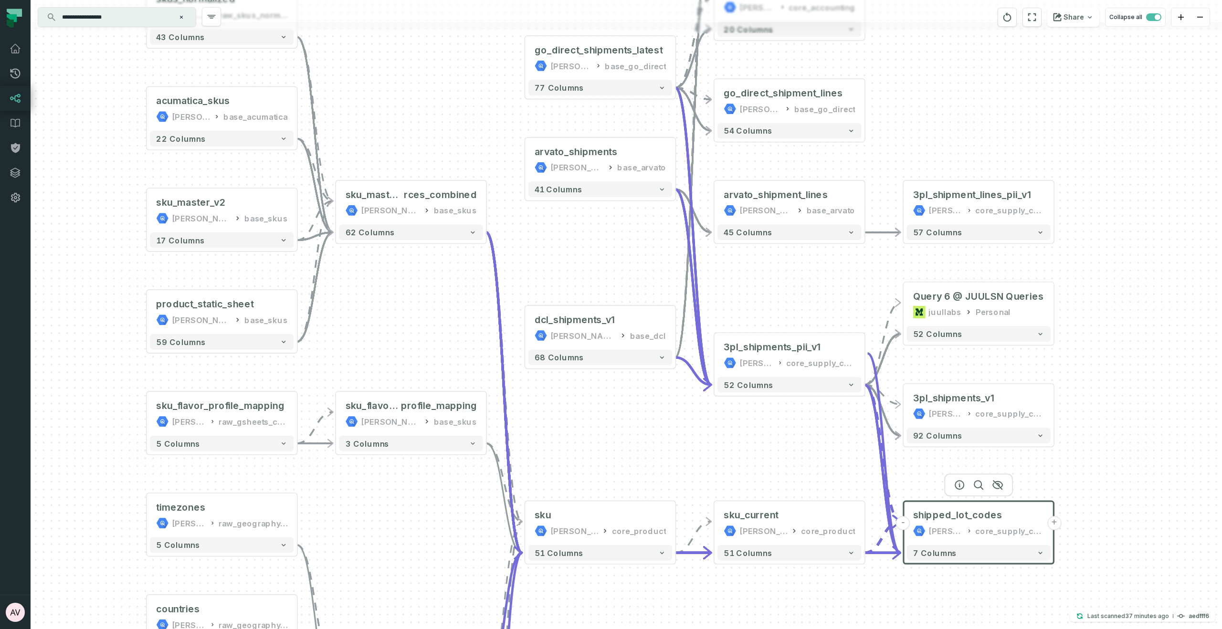
drag, startPoint x: 688, startPoint y: 339, endPoint x: 621, endPoint y: 254, distance: 108.0
click at [621, 254] on div "skus_normalized [PERSON_NAME]-warehouse raw_skus_normalized - 43 columns + acum…" at bounding box center [627, 314] width 1192 height 629
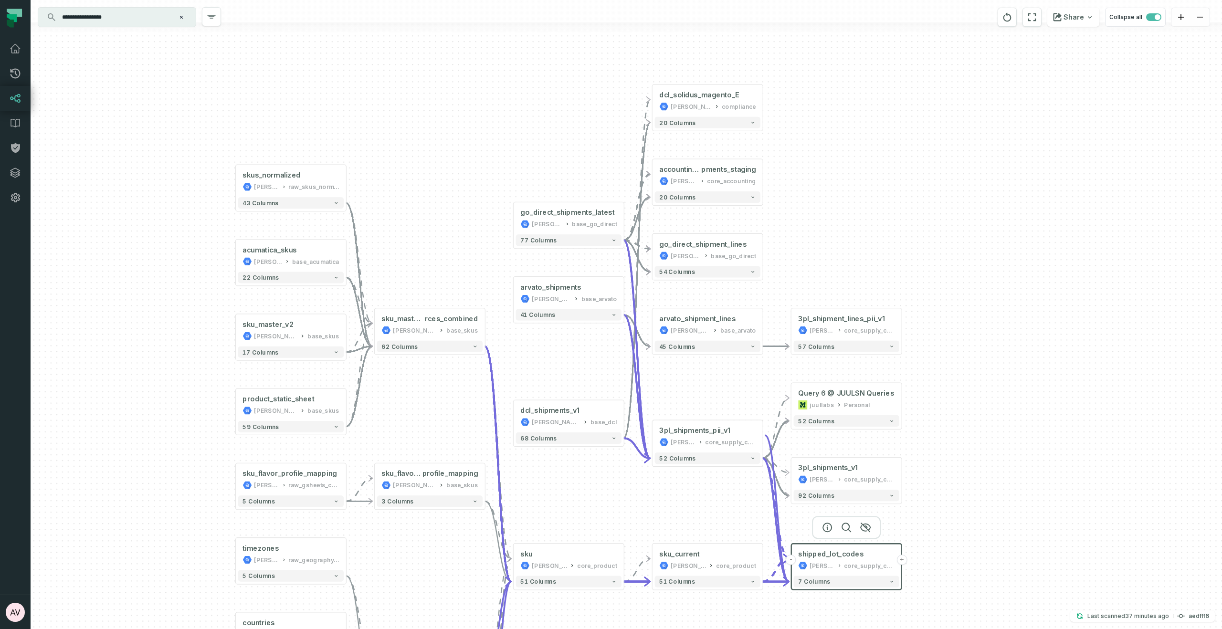
drag, startPoint x: 598, startPoint y: 453, endPoint x: 567, endPoint y: 508, distance: 63.5
click at [567, 508] on div "skus_normalized [PERSON_NAME]-warehouse raw_skus_normalized - 43 columns + acum…" at bounding box center [627, 314] width 1192 height 629
click at [514, 297] on button "+" at bounding box center [513, 293] width 11 height 11
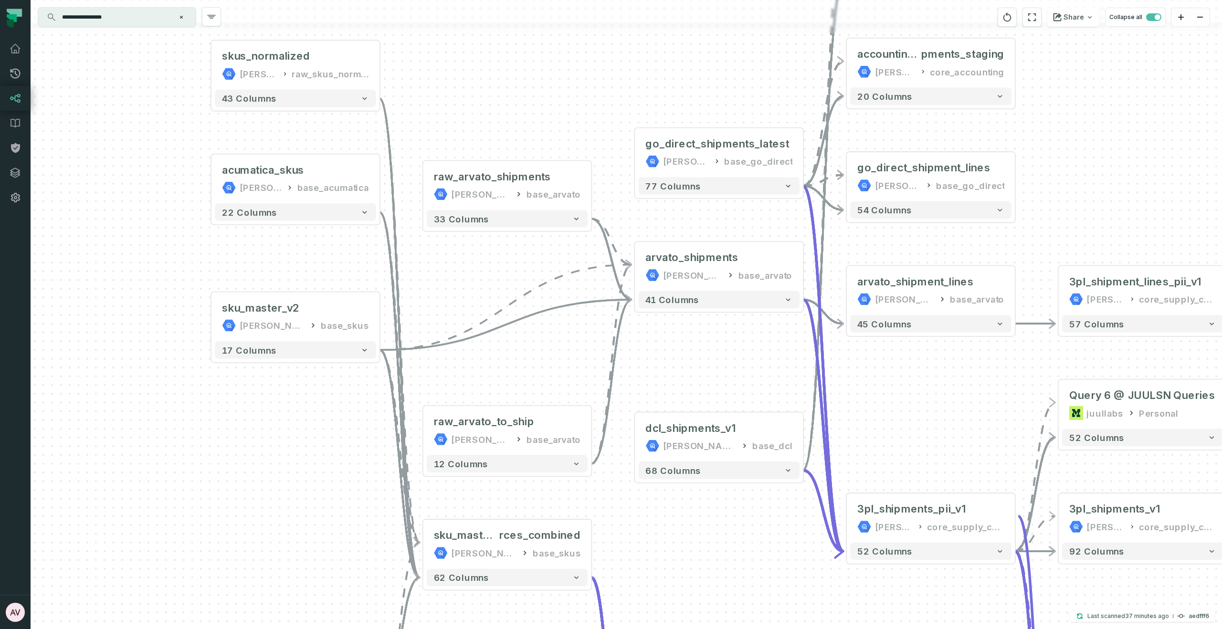
drag, startPoint x: 740, startPoint y: 392, endPoint x: 649, endPoint y: 391, distance: 91.2
click at [649, 391] on div "+ raw_arvato_shipments [PERSON_NAME]-warehouse base_arvato - 33 columns + raw_a…" at bounding box center [627, 314] width 1192 height 629
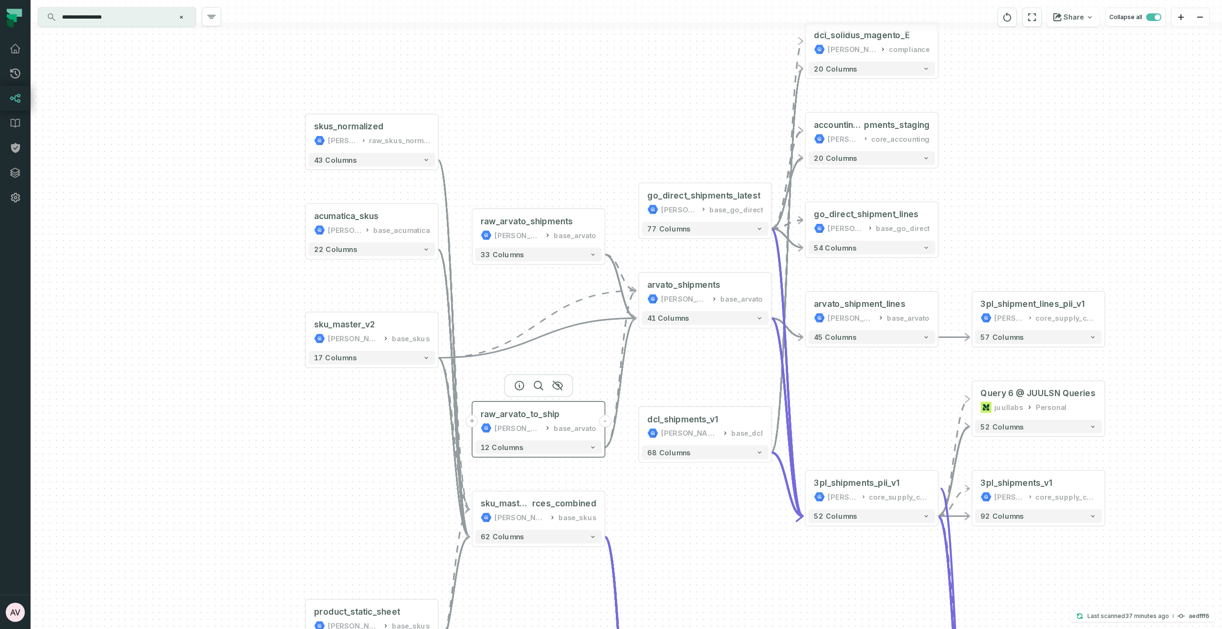
click at [475, 423] on button "+" at bounding box center [472, 421] width 12 height 12
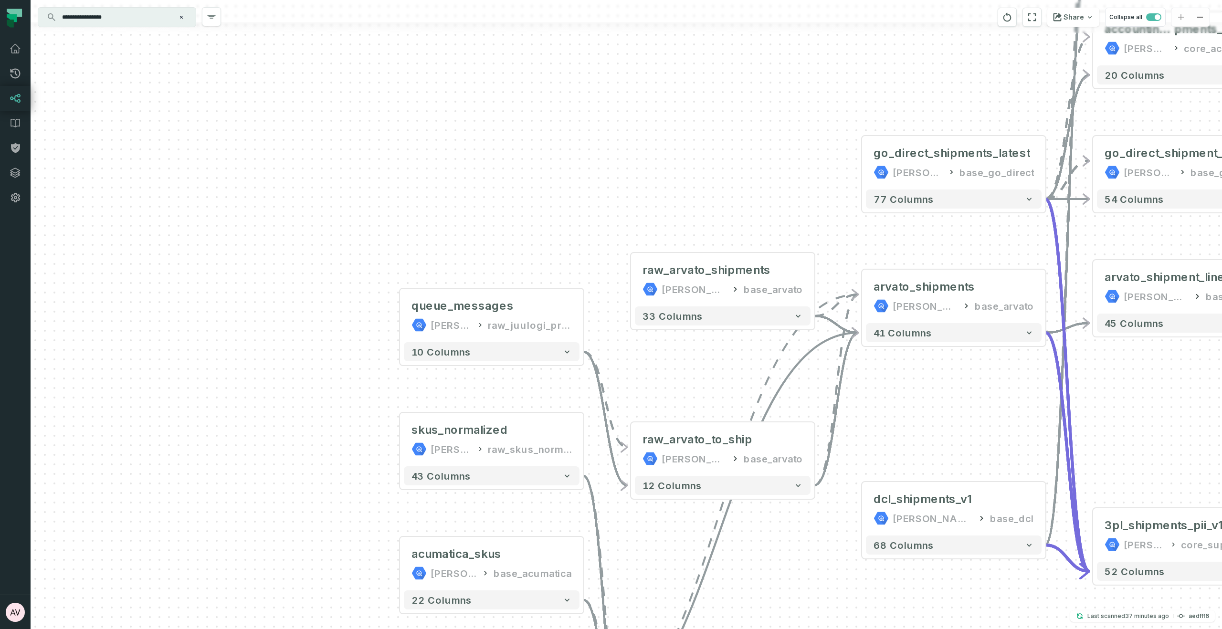
drag, startPoint x: 805, startPoint y: 367, endPoint x: 621, endPoint y: 361, distance: 184.4
click at [669, 368] on div "queue_messages [PERSON_NAME]-warehouse raw_juulogi_production_v2_public + 10 co…" at bounding box center [627, 314] width 1192 height 629
click at [632, 282] on button "+" at bounding box center [629, 279] width 17 height 17
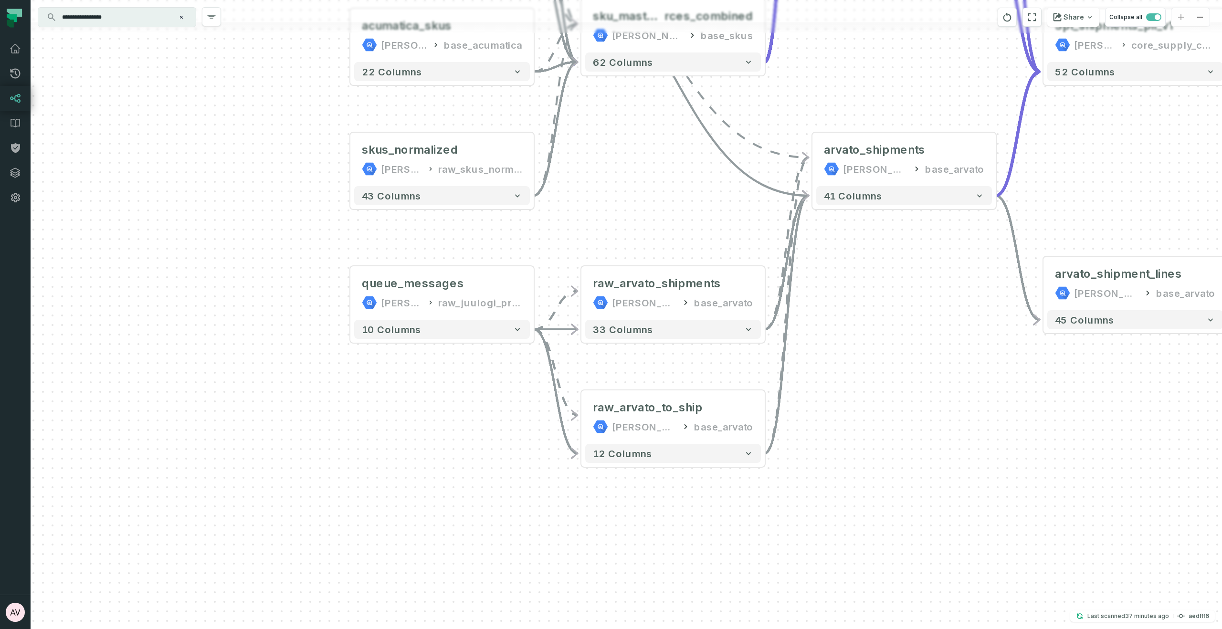
drag, startPoint x: 999, startPoint y: 352, endPoint x: 951, endPoint y: 365, distance: 50.0
click at [951, 365] on div "queue_messages [PERSON_NAME]-warehouse raw_juulogi_production_v2_public + 10 co…" at bounding box center [627, 314] width 1192 height 629
click at [455, 307] on div "raw_juulogi_production_v2_public" at bounding box center [480, 302] width 84 height 15
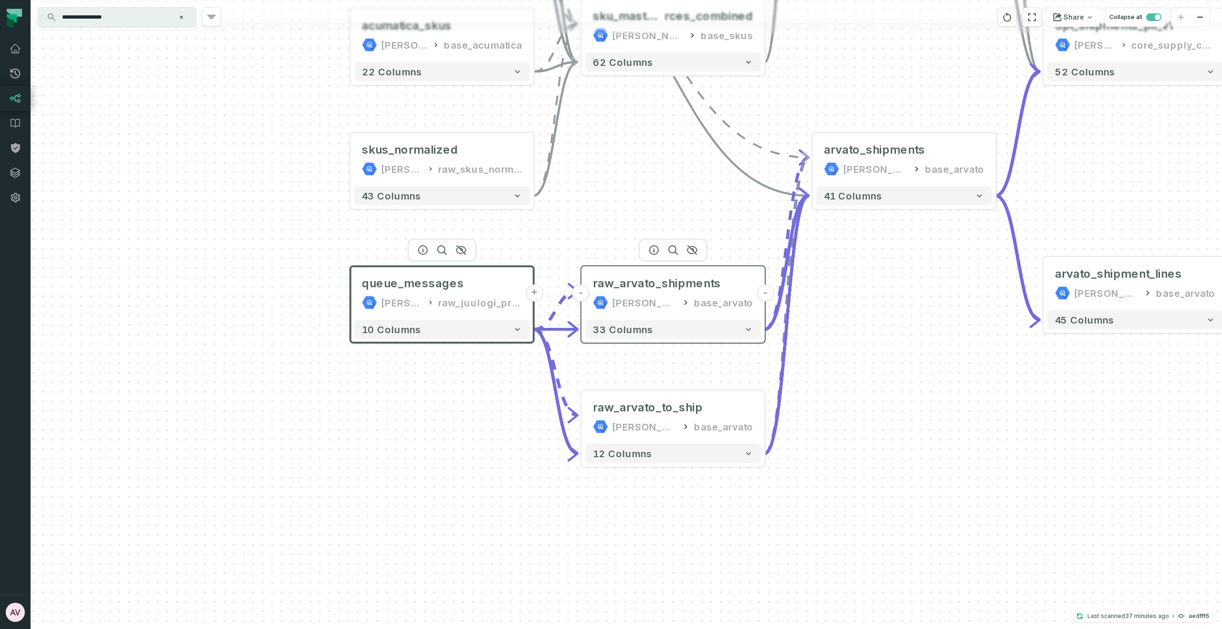
click at [658, 302] on div "[PERSON_NAME]-warehouse" at bounding box center [644, 302] width 65 height 15
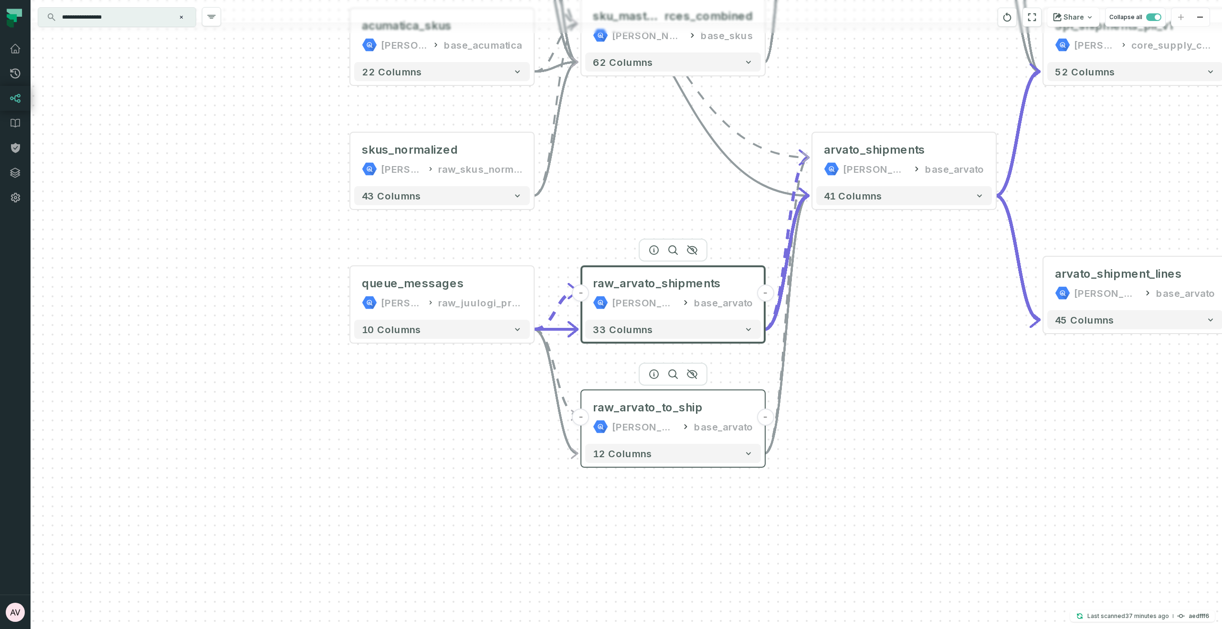
click at [674, 423] on div "[PERSON_NAME]-warehouse" at bounding box center [644, 426] width 65 height 15
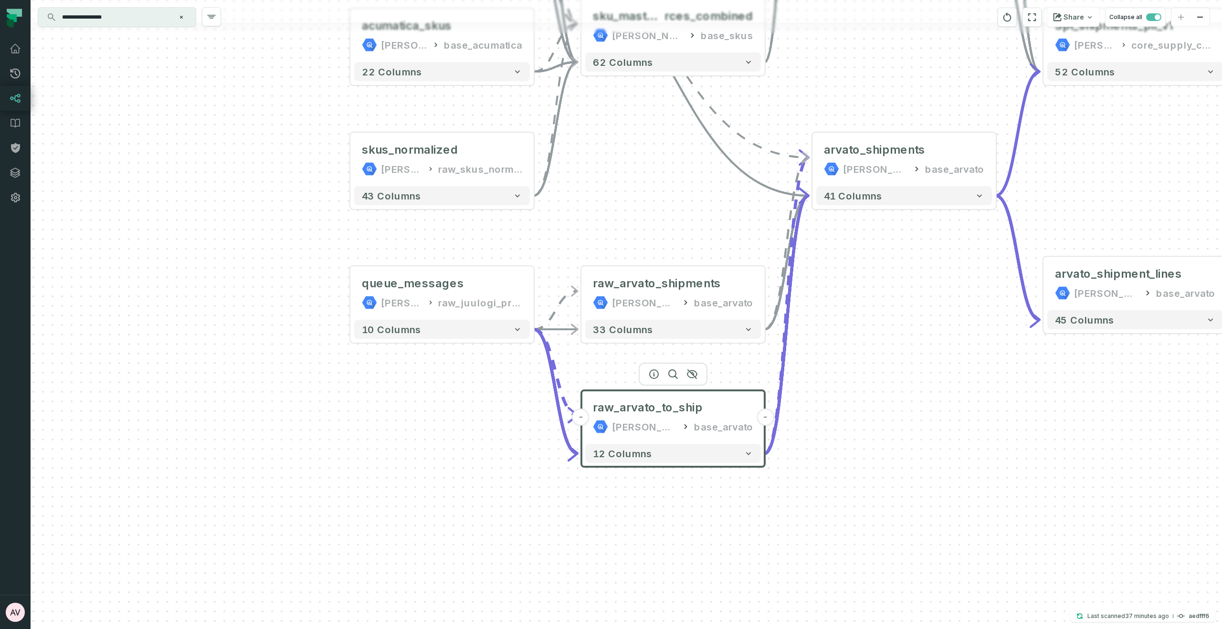
drag, startPoint x: 914, startPoint y: 341, endPoint x: 649, endPoint y: 448, distance: 285.9
click at [649, 449] on div "queue_messages [PERSON_NAME]-warehouse raw_juulogi_production_v2_public + 10 co…" at bounding box center [627, 314] width 1192 height 629
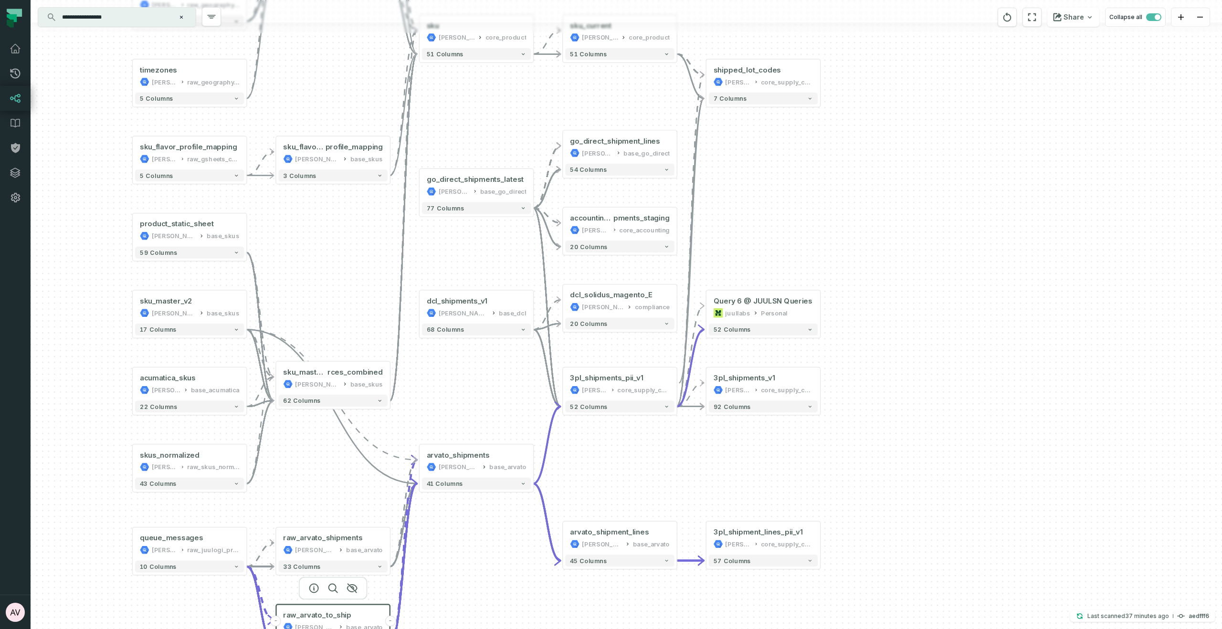
drag, startPoint x: 747, startPoint y: 384, endPoint x: 642, endPoint y: 452, distance: 125.3
click at [642, 452] on div "queue_messages [PERSON_NAME]-warehouse raw_juulogi_production_v2_public + 10 co…" at bounding box center [627, 314] width 1192 height 629
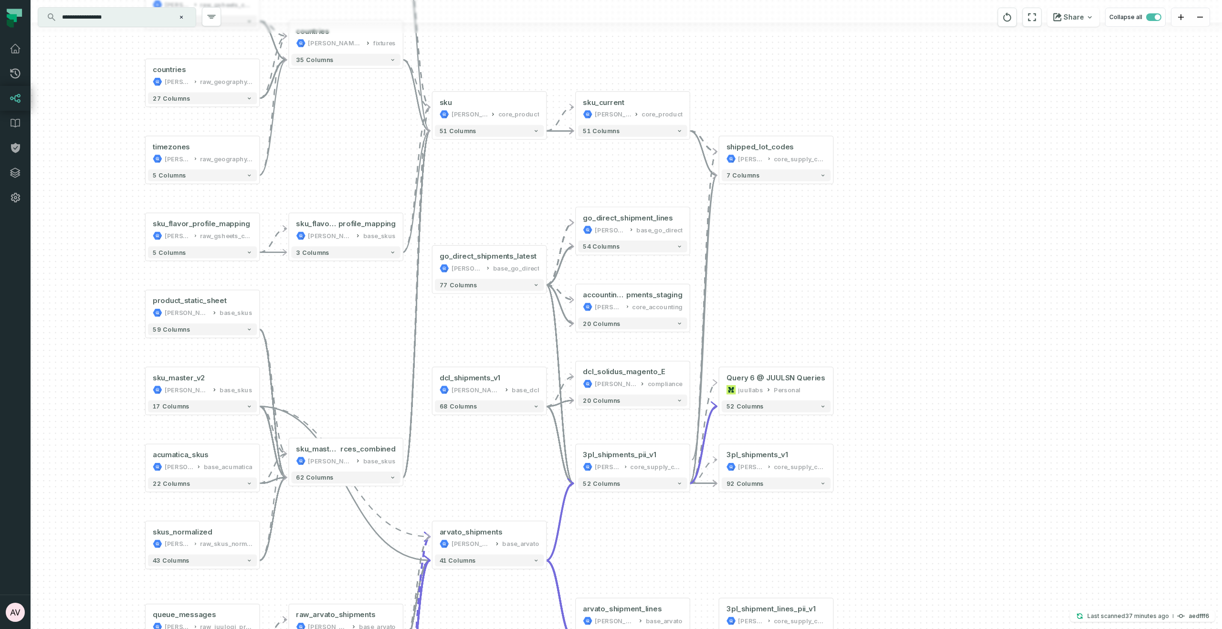
click at [821, 305] on div "queue_messages [PERSON_NAME]-warehouse raw_juulogi_production_v2_public + 10 co…" at bounding box center [627, 314] width 1192 height 629
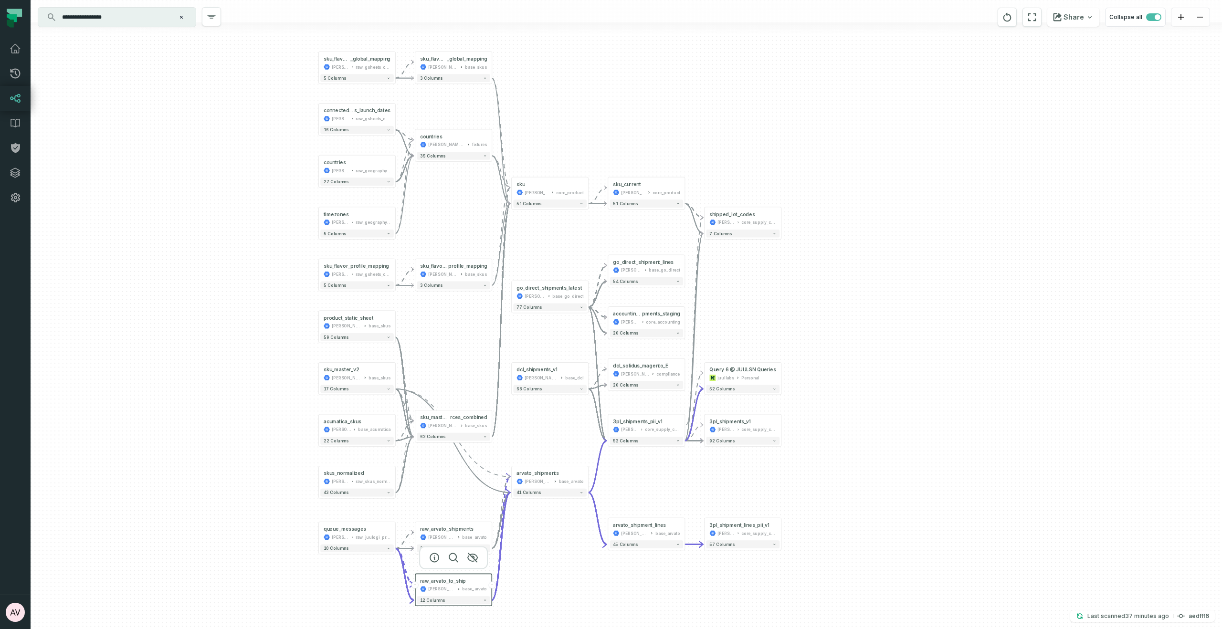
drag, startPoint x: 793, startPoint y: 354, endPoint x: 771, endPoint y: 319, distance: 41.9
click at [771, 323] on div "queue_messages [PERSON_NAME]-warehouse raw_juulogi_production_v2_public + 10 co…" at bounding box center [627, 314] width 1192 height 629
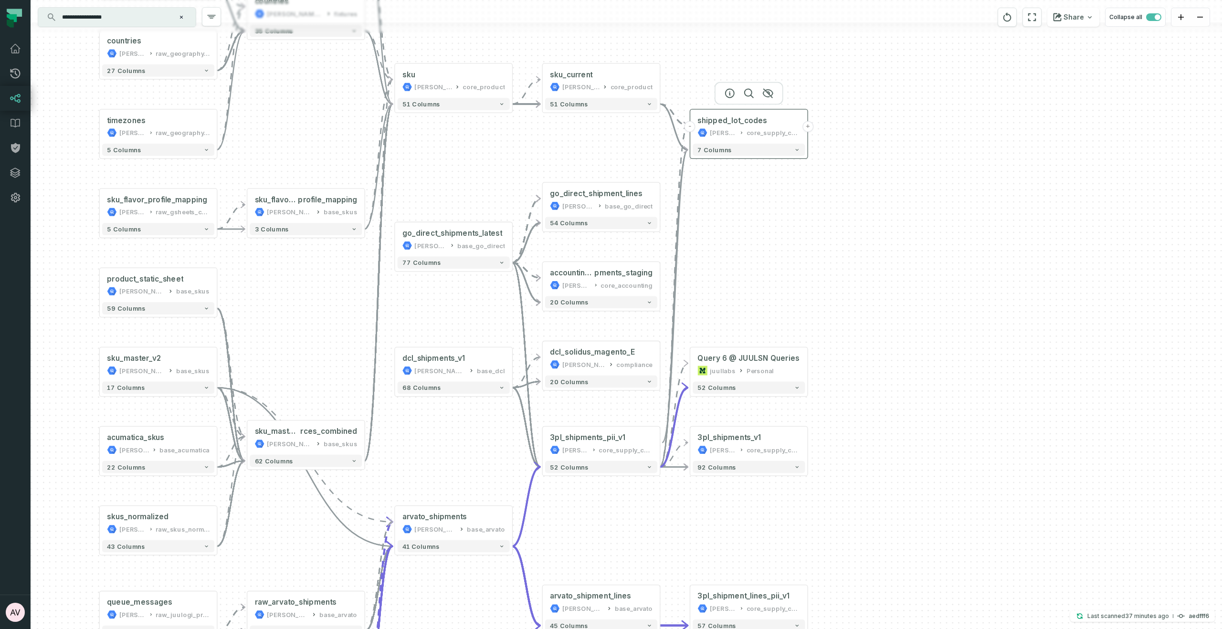
click at [748, 134] on div "core_supply_chain" at bounding box center [774, 133] width 54 height 10
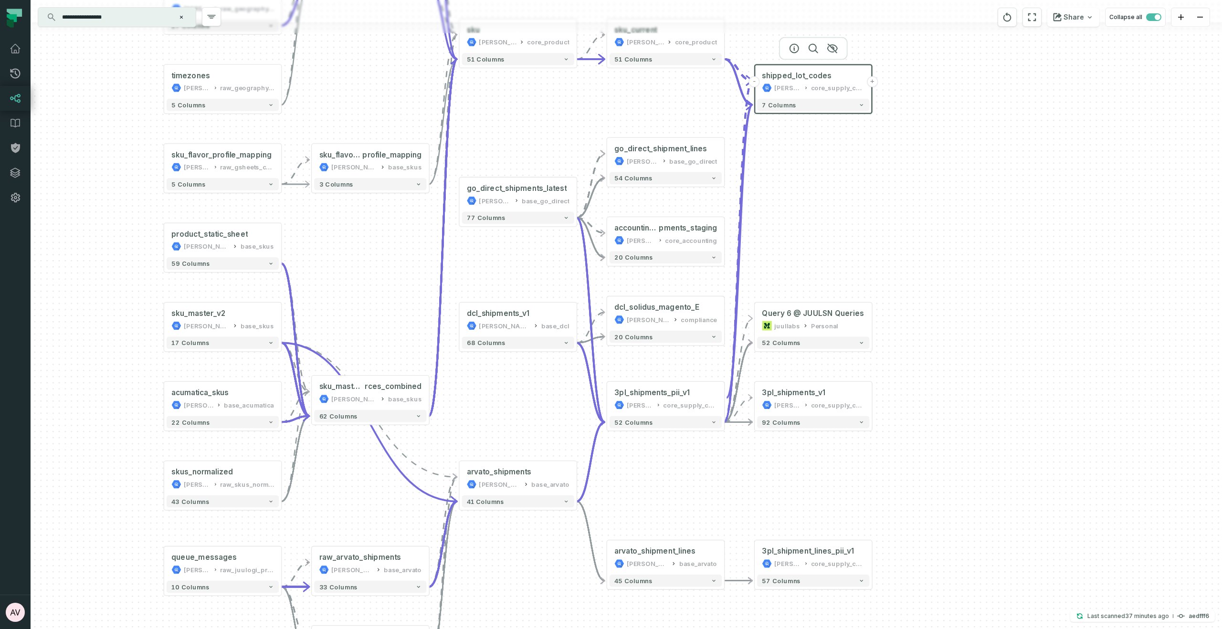
drag, startPoint x: 779, startPoint y: 241, endPoint x: 844, endPoint y: 196, distance: 78.7
click at [844, 196] on div "queue_messages [PERSON_NAME]-warehouse raw_juulogi_production_v2_public + 10 co…" at bounding box center [627, 314] width 1192 height 629
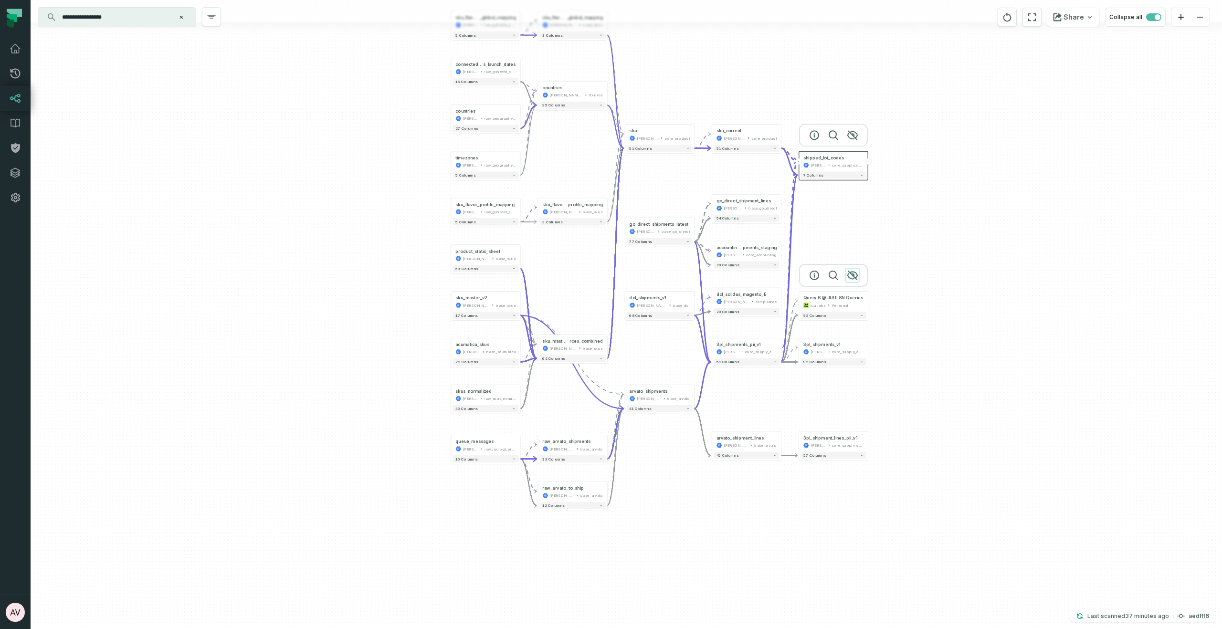
click at [852, 276] on icon "button" at bounding box center [852, 275] width 11 height 11
click at [853, 319] on icon "button" at bounding box center [852, 322] width 11 height 11
click at [854, 418] on icon "button" at bounding box center [852, 415] width 11 height 11
click at [767, 417] on icon "button" at bounding box center [766, 415] width 10 height 9
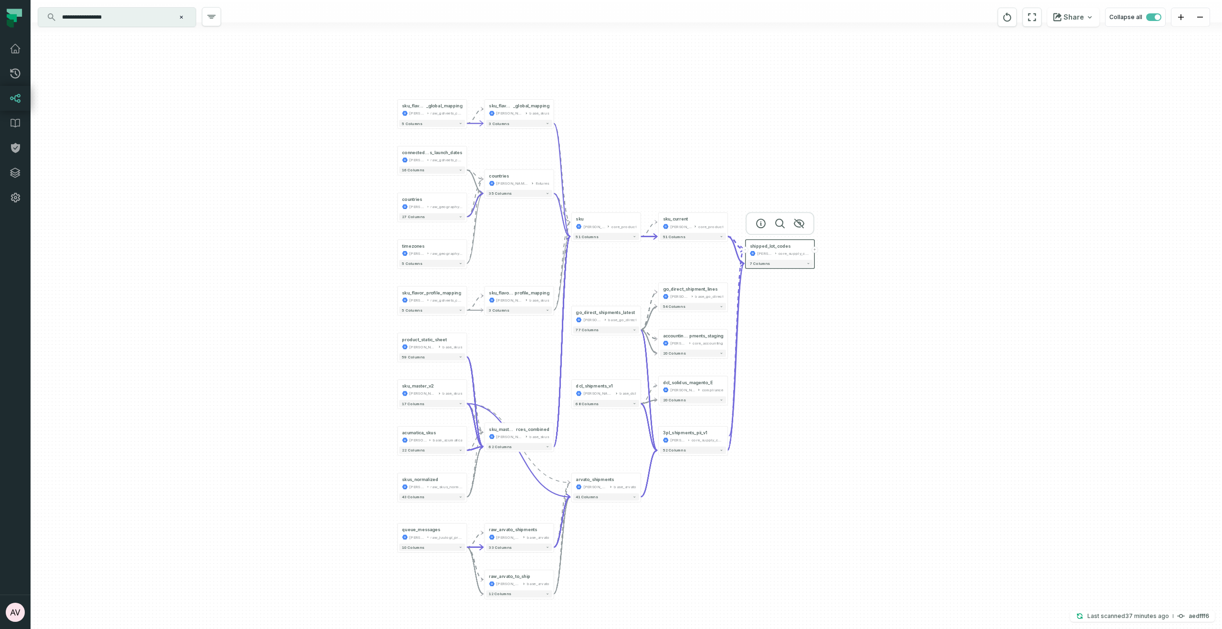
drag, startPoint x: 855, startPoint y: 330, endPoint x: 779, endPoint y: 396, distance: 99.8
click at [806, 408] on div "queue_messages [PERSON_NAME]-warehouse raw_juulogi_production_v2_public + 10 co…" at bounding box center [627, 314] width 1192 height 629
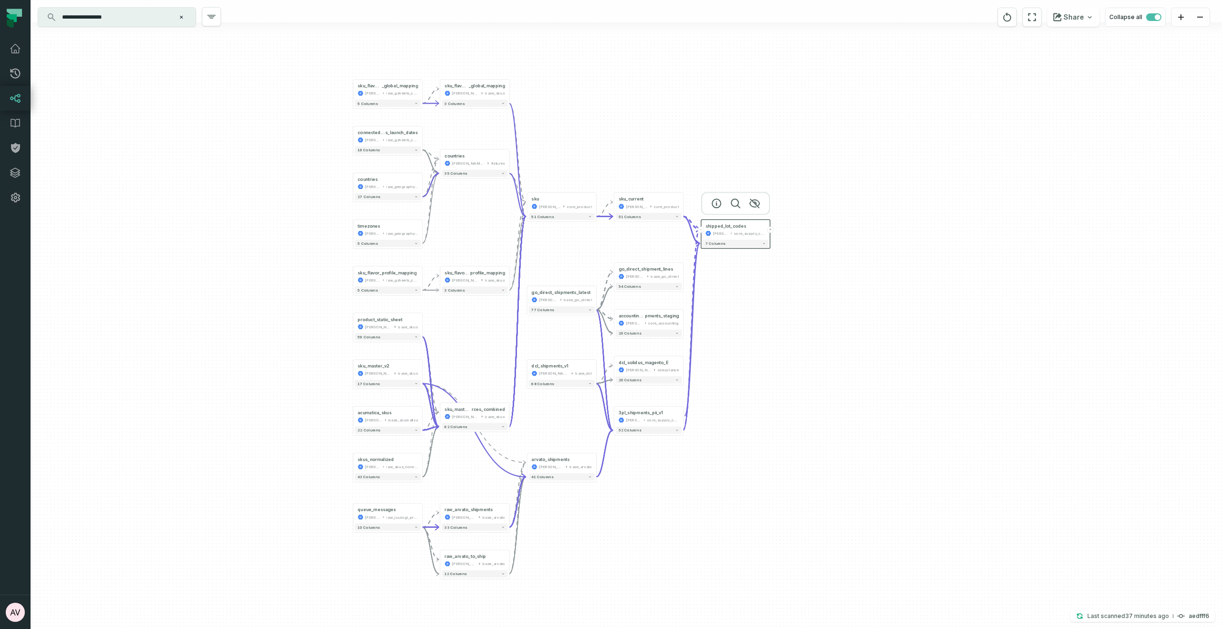
drag, startPoint x: 825, startPoint y: 386, endPoint x: 777, endPoint y: 362, distance: 54.0
click at [781, 364] on div "queue_messages [PERSON_NAME]-warehouse raw_juulogi_production_v2_public + 10 co…" at bounding box center [627, 314] width 1192 height 629
click at [791, 310] on div "queue_messages [PERSON_NAME]-warehouse raw_juulogi_production_v2_public + 10 co…" at bounding box center [627, 314] width 1192 height 629
